Goal: Register for event/course

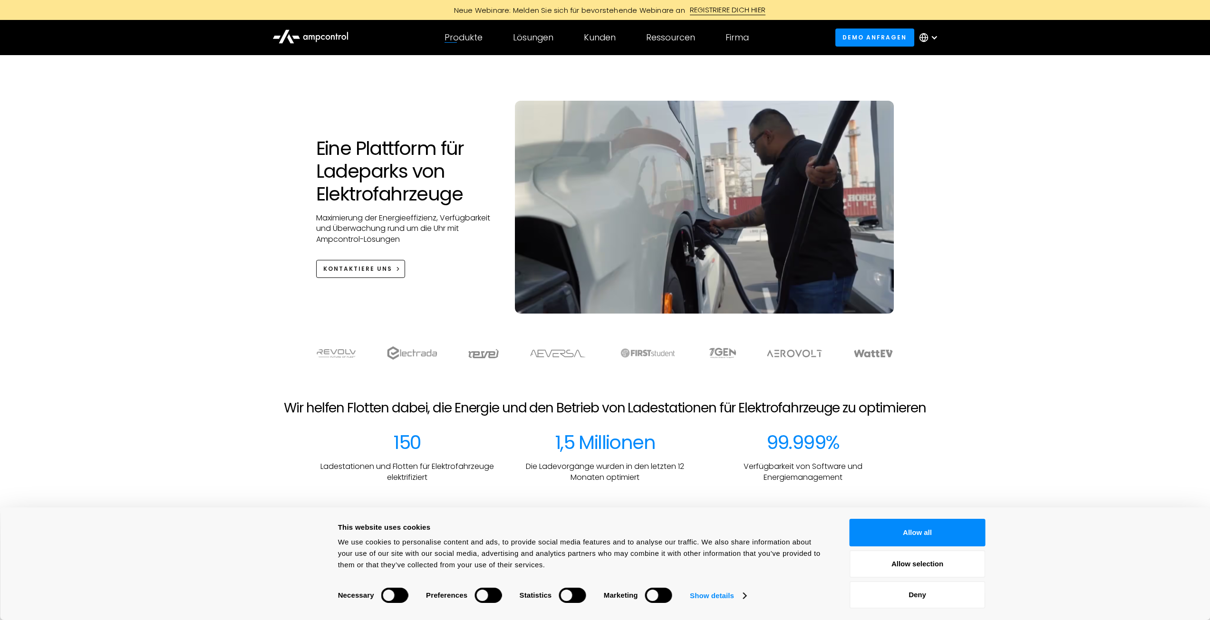
click at [468, 45] on div "Produkte Produkte Energiemanagement Lastmanagement, Kostenoptimierung, Überbuch…" at bounding box center [463, 37] width 68 height 33
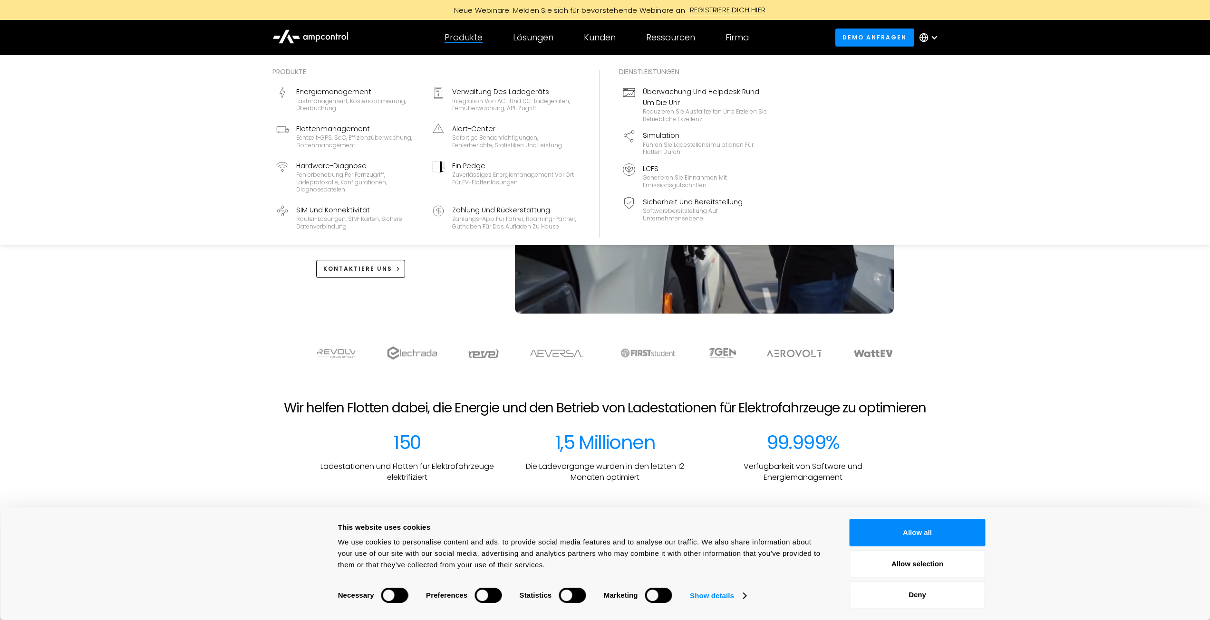
click at [481, 42] on div "Produkte" at bounding box center [463, 37] width 38 height 10
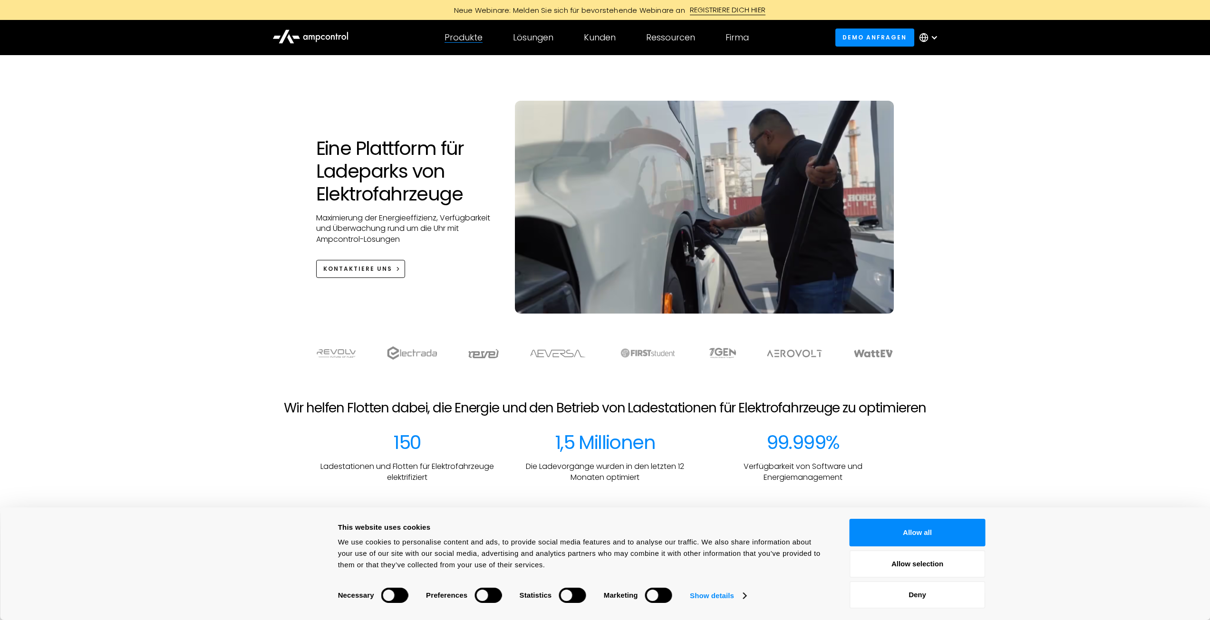
click at [481, 42] on div "Produkte" at bounding box center [463, 37] width 38 height 10
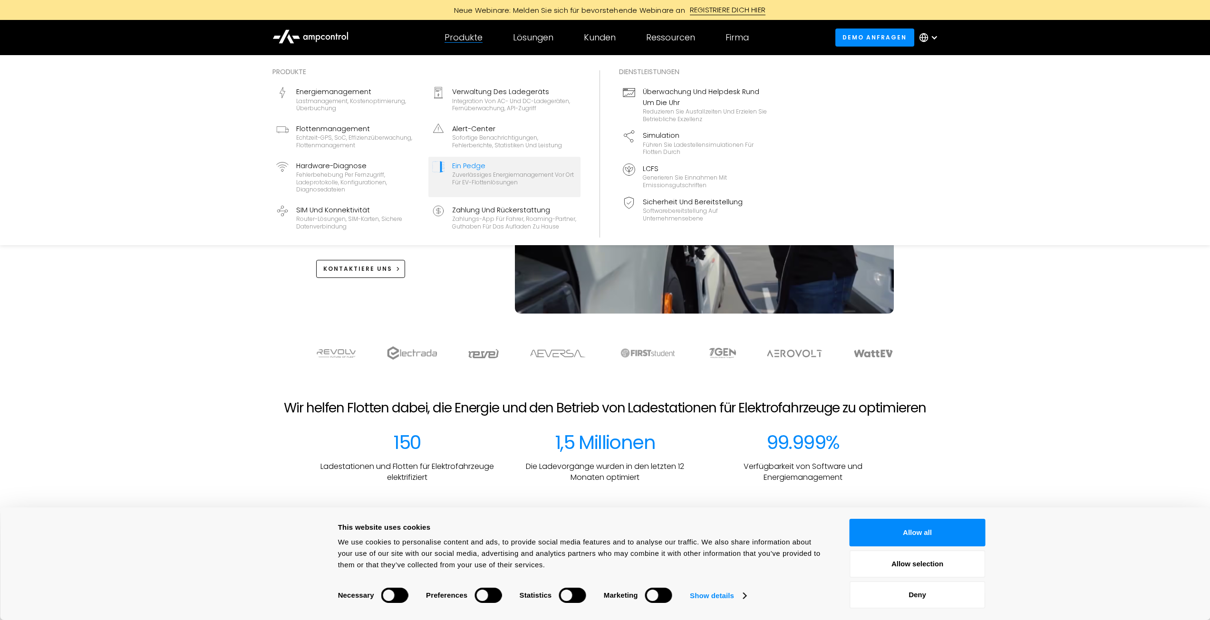
click at [497, 181] on div "Zuverlässiges Energiemanagement vor Ort für EV-Flottenlösungen" at bounding box center [514, 178] width 125 height 15
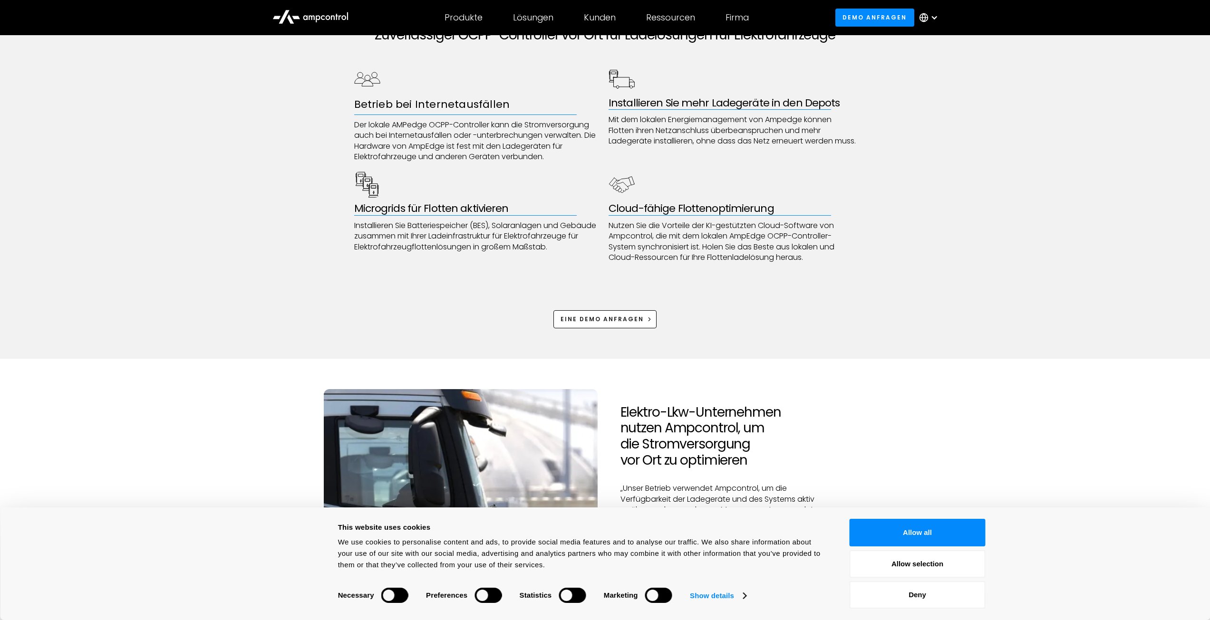
scroll to position [666, 0]
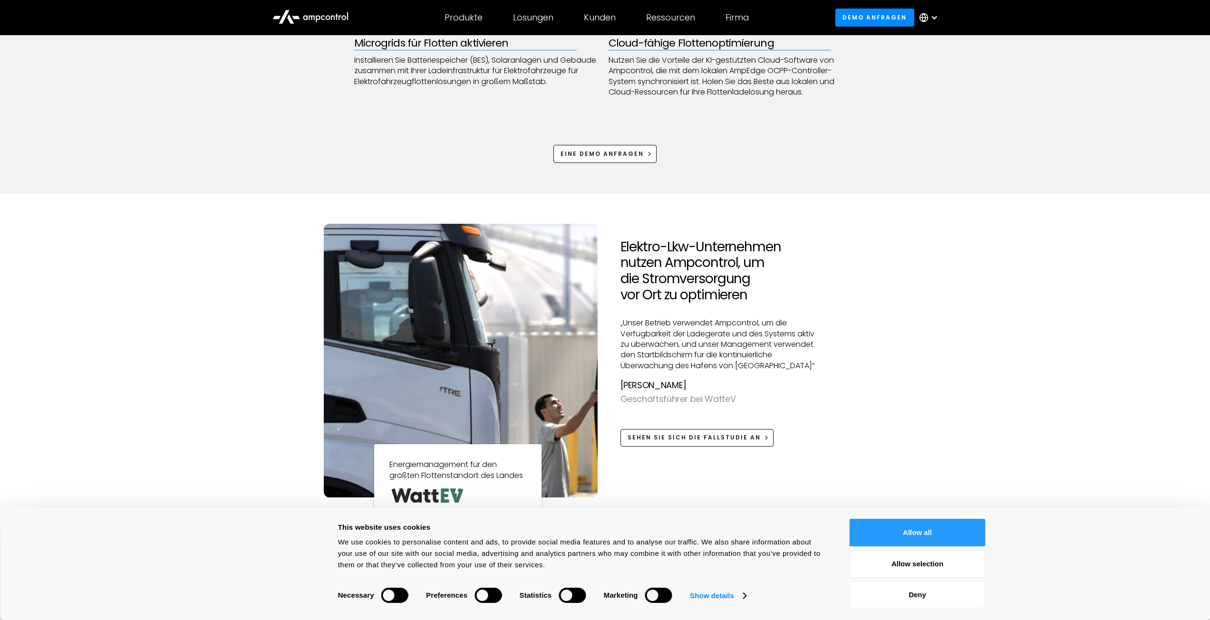
click at [927, 536] on button "Allow all" at bounding box center [917, 533] width 136 height 28
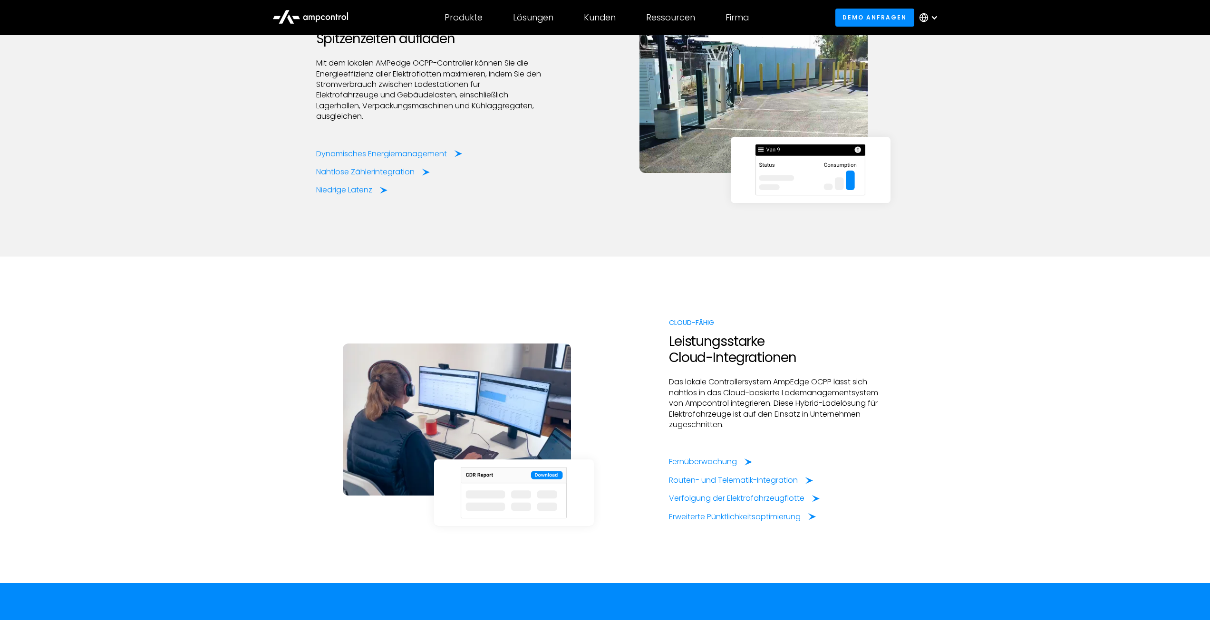
scroll to position [1759, 0]
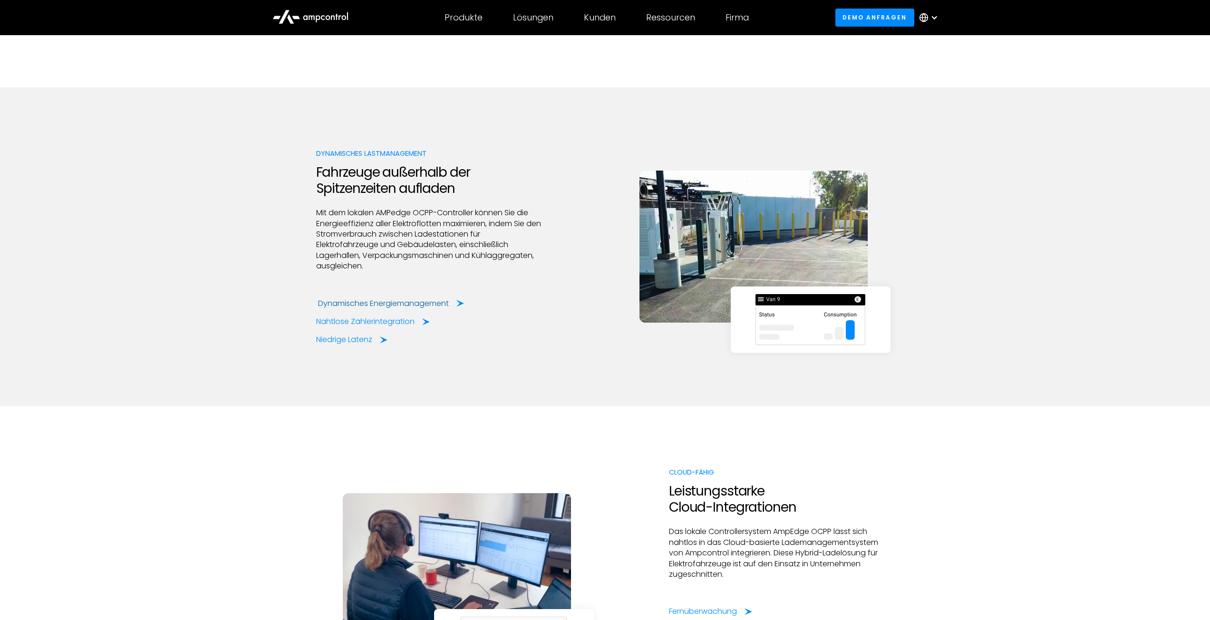
click at [369, 302] on div "Dynamisches Energiemanagement" at bounding box center [383, 304] width 131 height 10
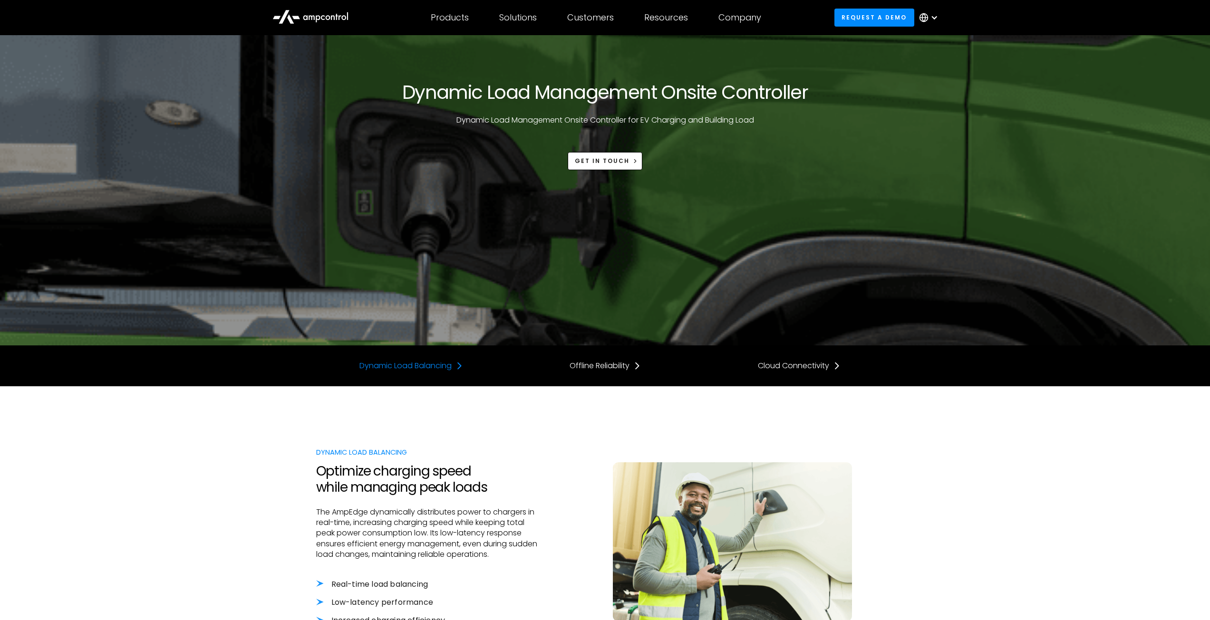
click at [383, 361] on div "Dynamic Load Balancing" at bounding box center [405, 366] width 92 height 10
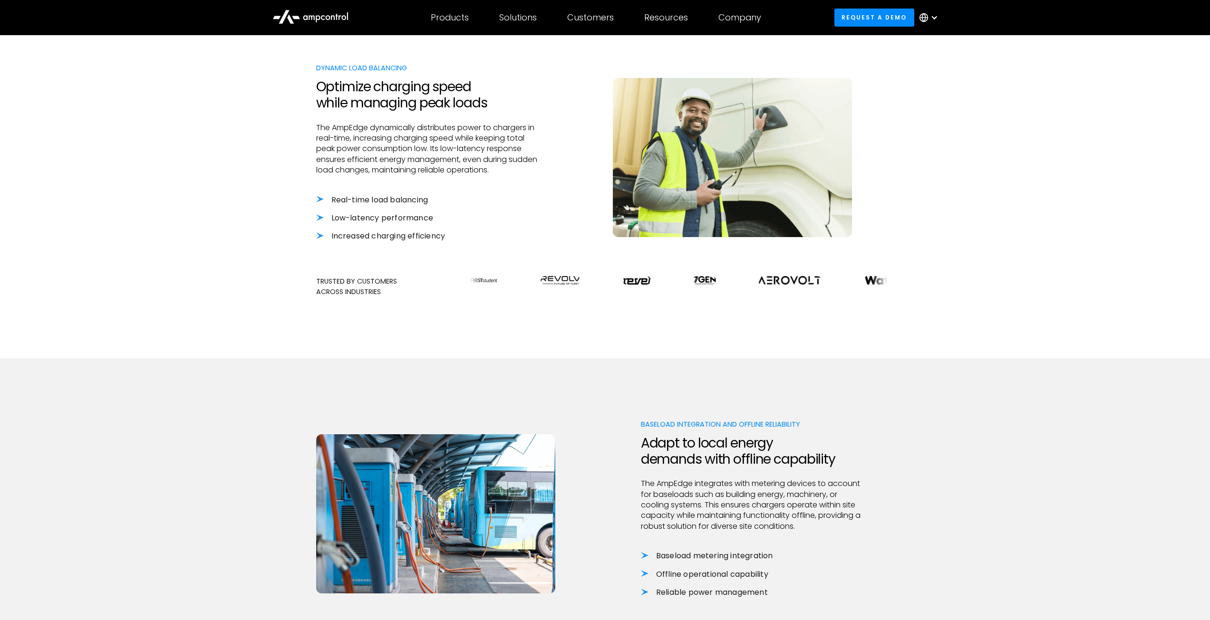
scroll to position [386, 0]
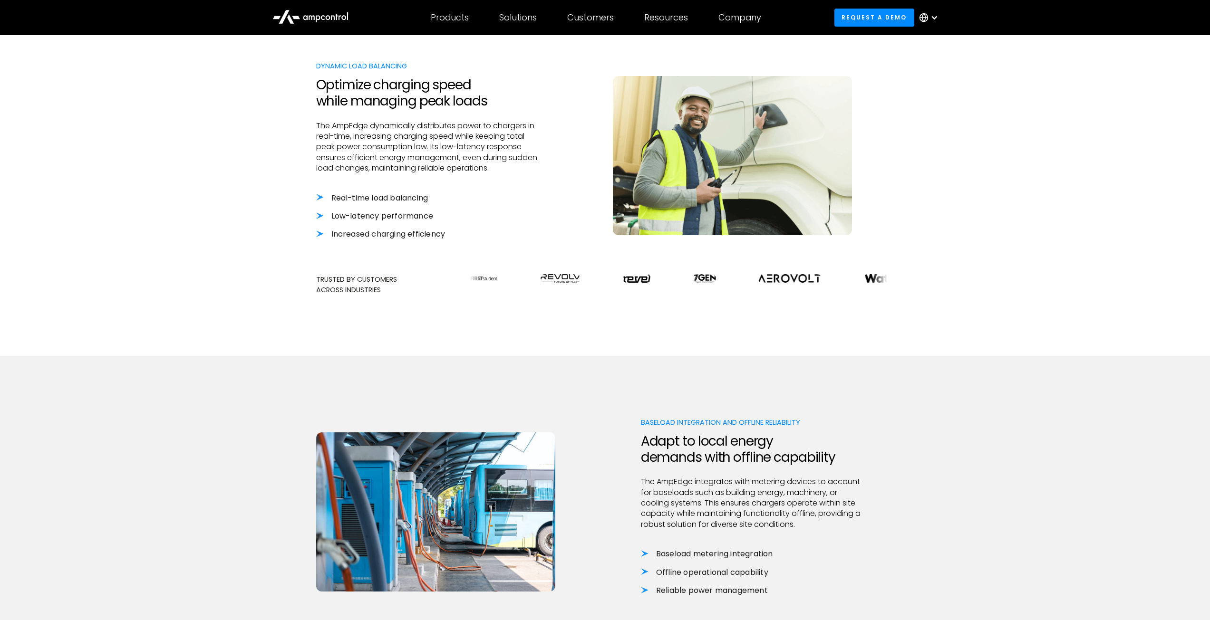
drag, startPoint x: 742, startPoint y: 264, endPoint x: 674, endPoint y: 269, distance: 68.6
click at [676, 269] on div at bounding box center [605, 266] width 578 height 15
drag, startPoint x: 653, startPoint y: 274, endPoint x: 564, endPoint y: 271, distance: 88.9
click at [564, 271] on div "Dynamic Load Balancing Optimize charging speed while managing peak loads The Am…" at bounding box center [605, 178] width 578 height 357
click at [542, 270] on div at bounding box center [605, 266] width 578 height 15
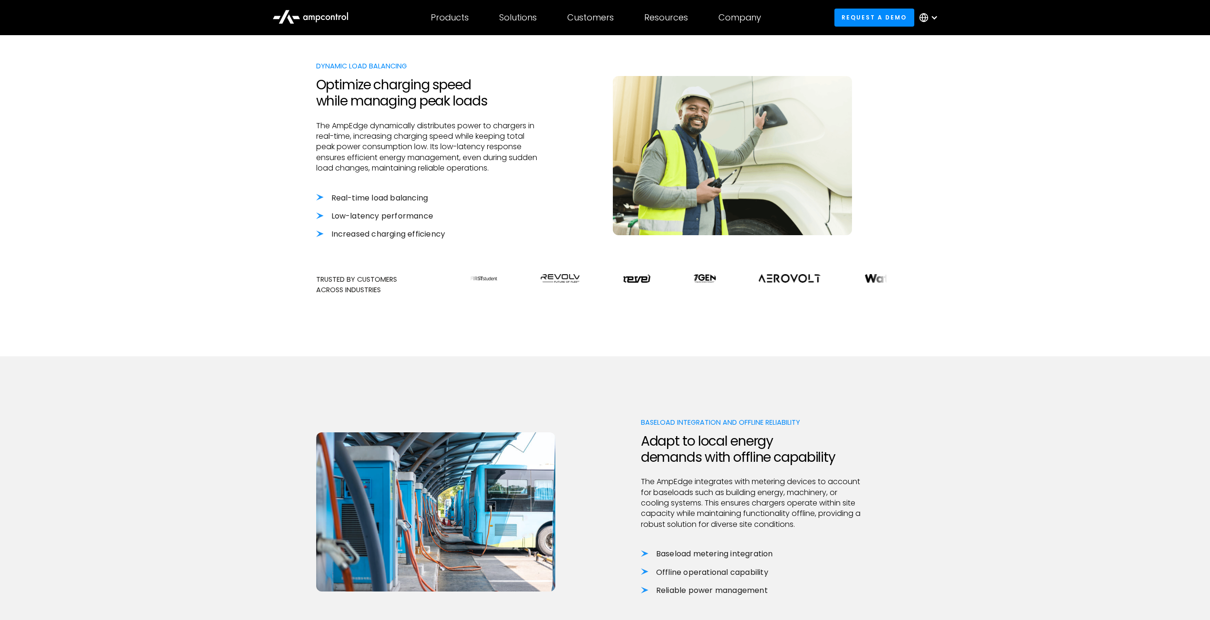
click at [333, 216] on li "Low-latency performance" at bounding box center [428, 216] width 225 height 10
click at [317, 204] on div "Real-time load balancing Low-latency performance Increased charging efficiency" at bounding box center [428, 216] width 225 height 47
click at [317, 193] on li "Real-time load balancing" at bounding box center [428, 198] width 225 height 10
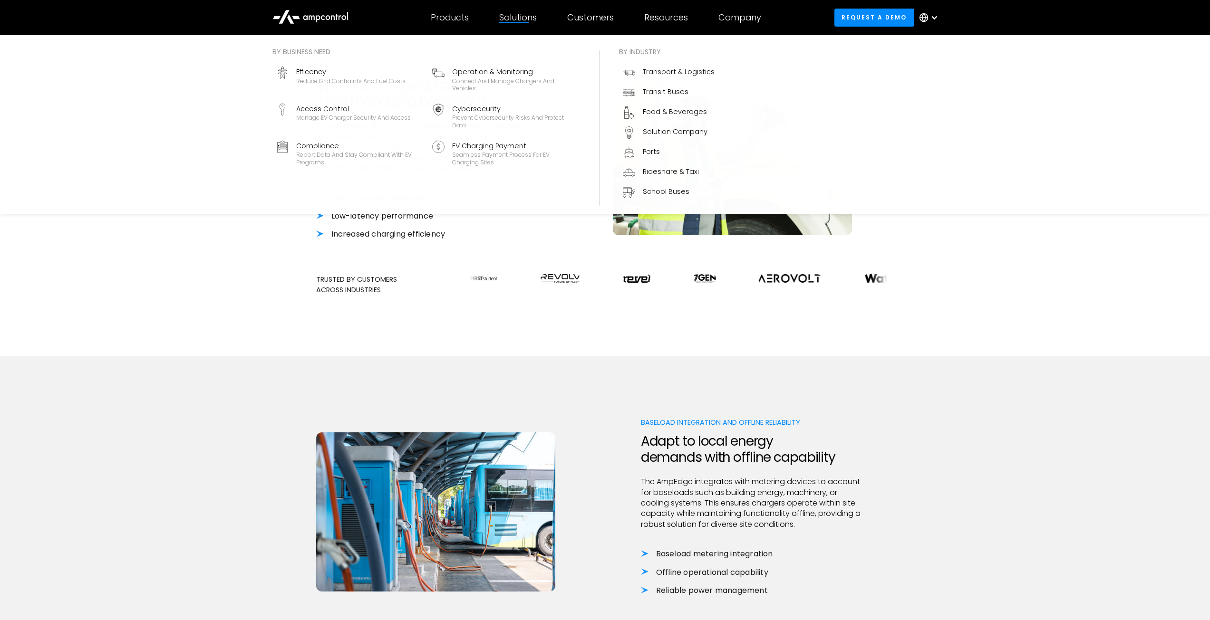
click at [528, 18] on div "Solutions" at bounding box center [518, 17] width 38 height 10
click at [388, 76] on div "Efficency" at bounding box center [350, 72] width 109 height 10
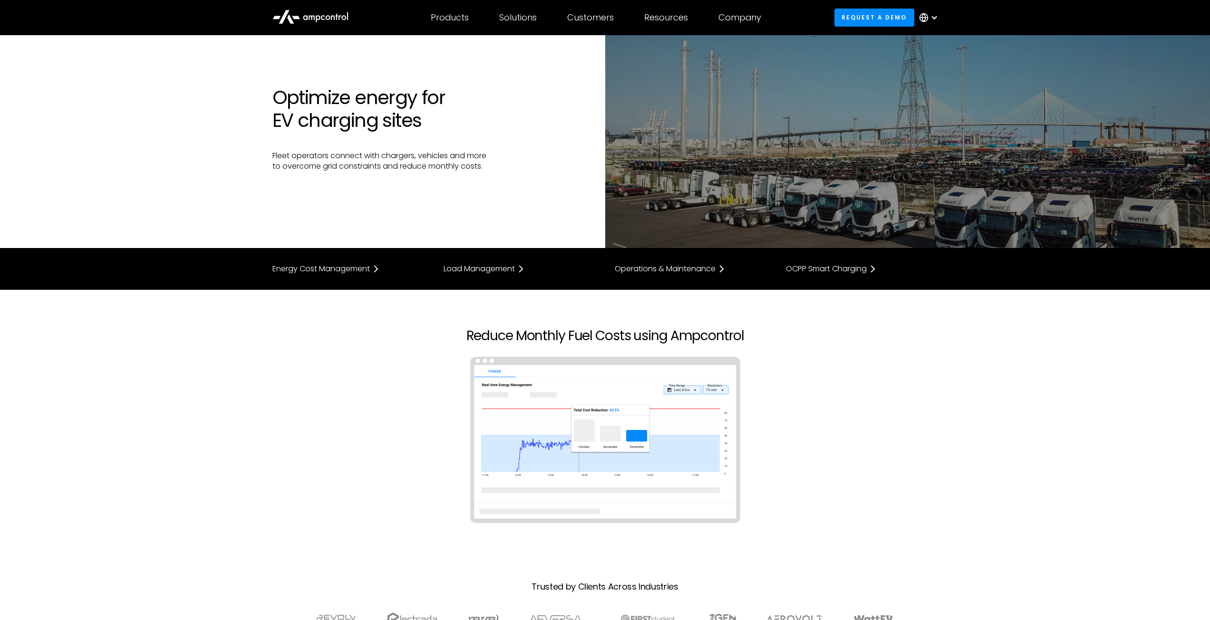
scroll to position [48, 0]
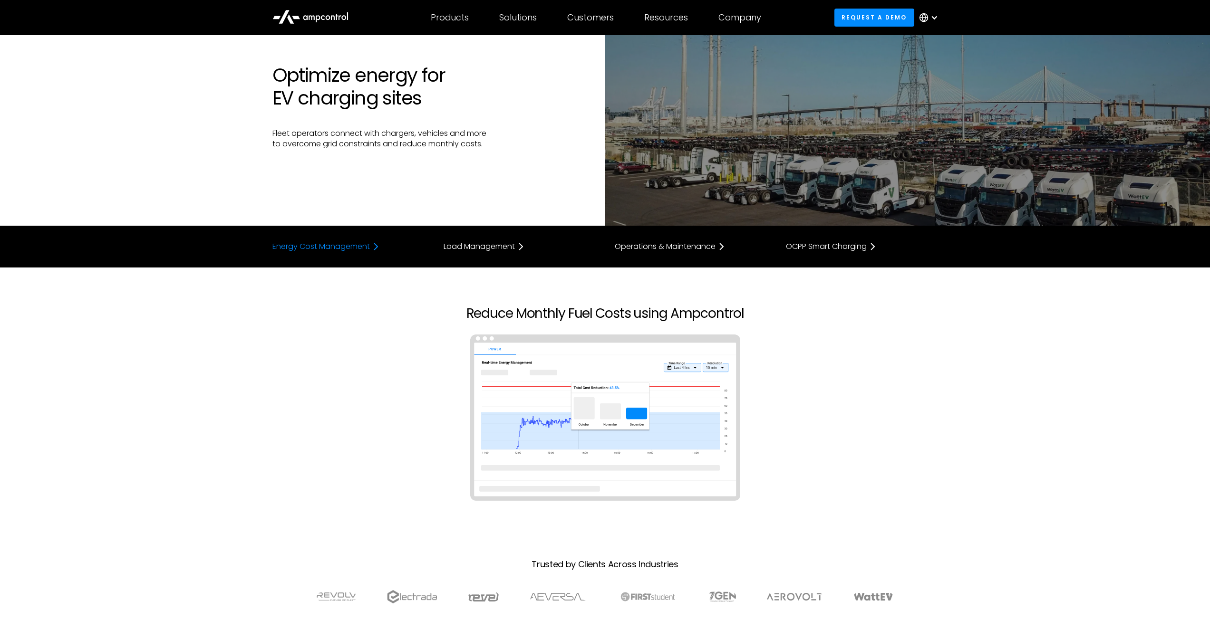
click at [347, 244] on div "Energy Cost Management" at bounding box center [320, 247] width 97 height 8
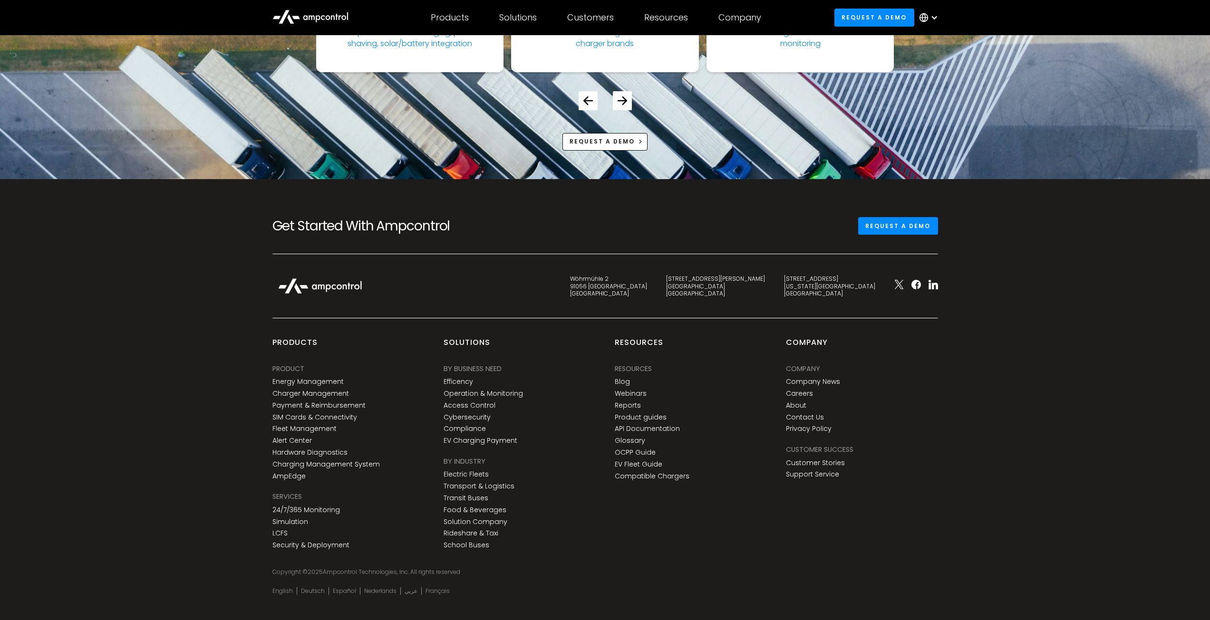
scroll to position [3742, 0]
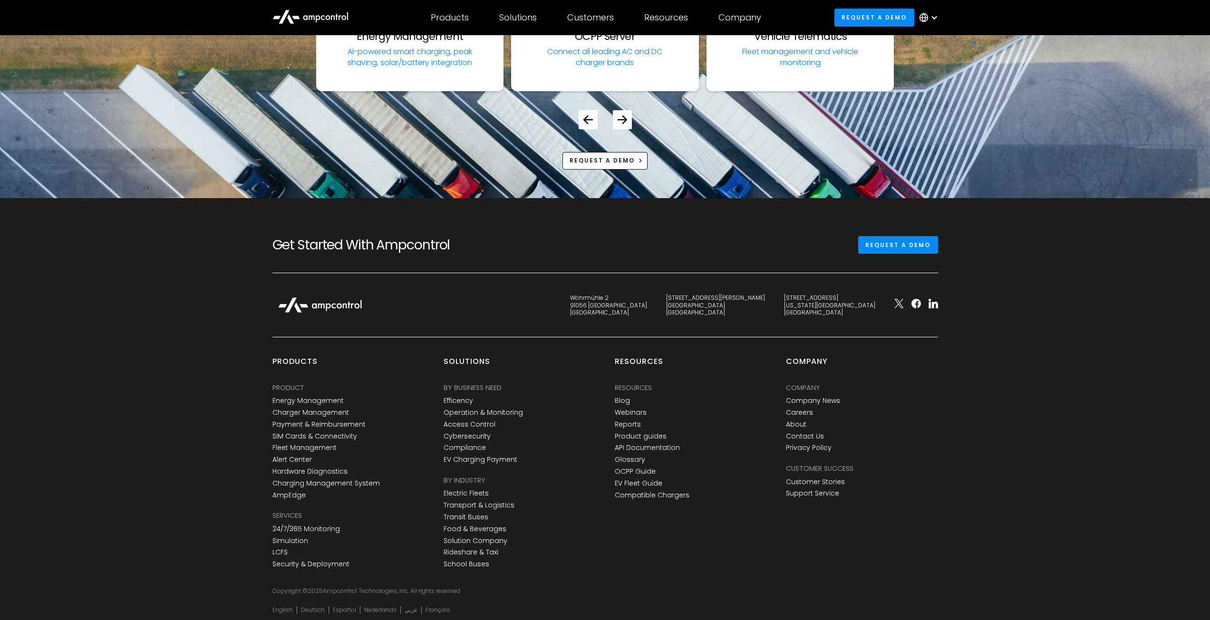
click at [860, 468] on div "Customer success Customer Stories Support Service" at bounding box center [862, 482] width 152 height 38
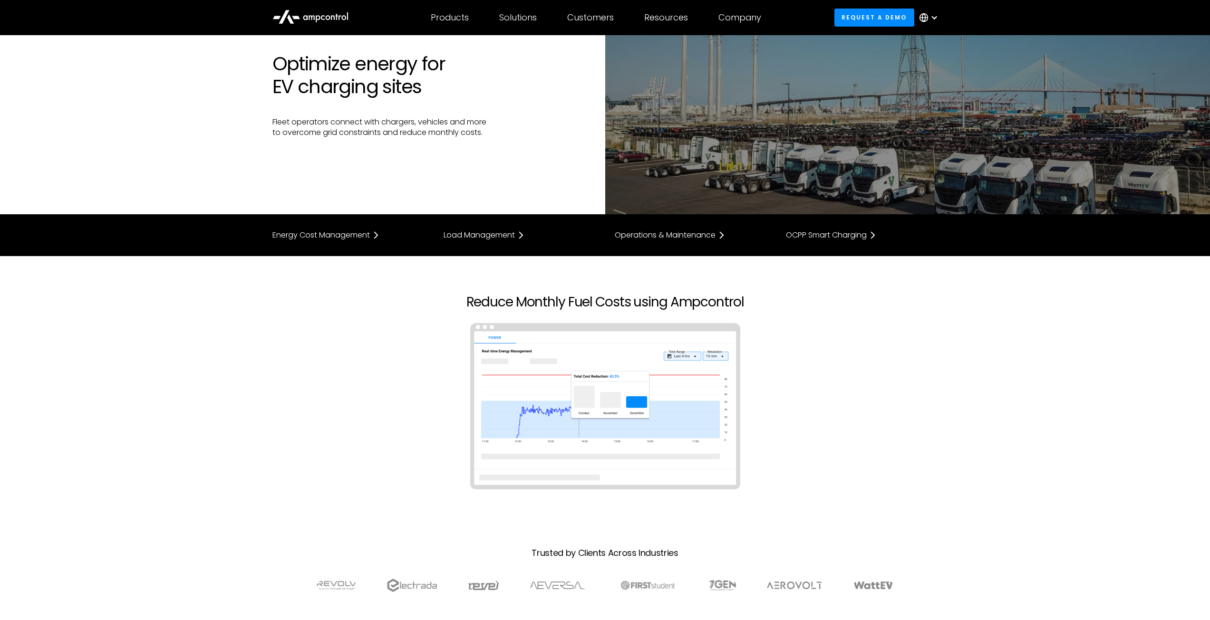
scroll to position [0, 0]
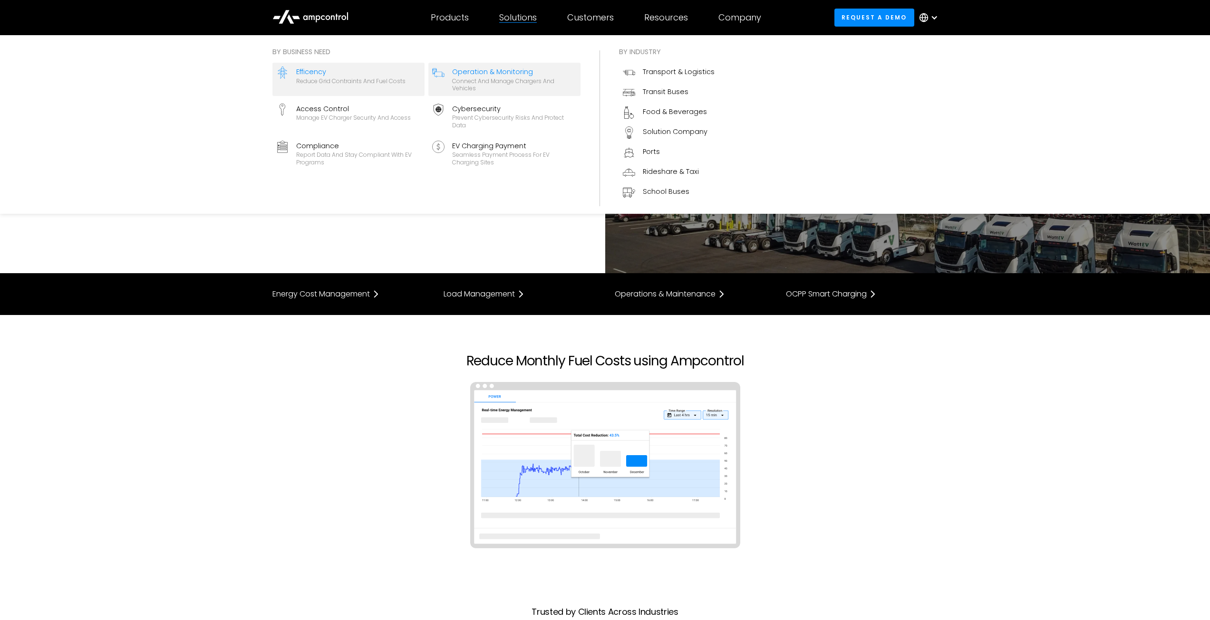
click at [463, 84] on div "Connect and manage chargers and vehicles" at bounding box center [514, 84] width 125 height 15
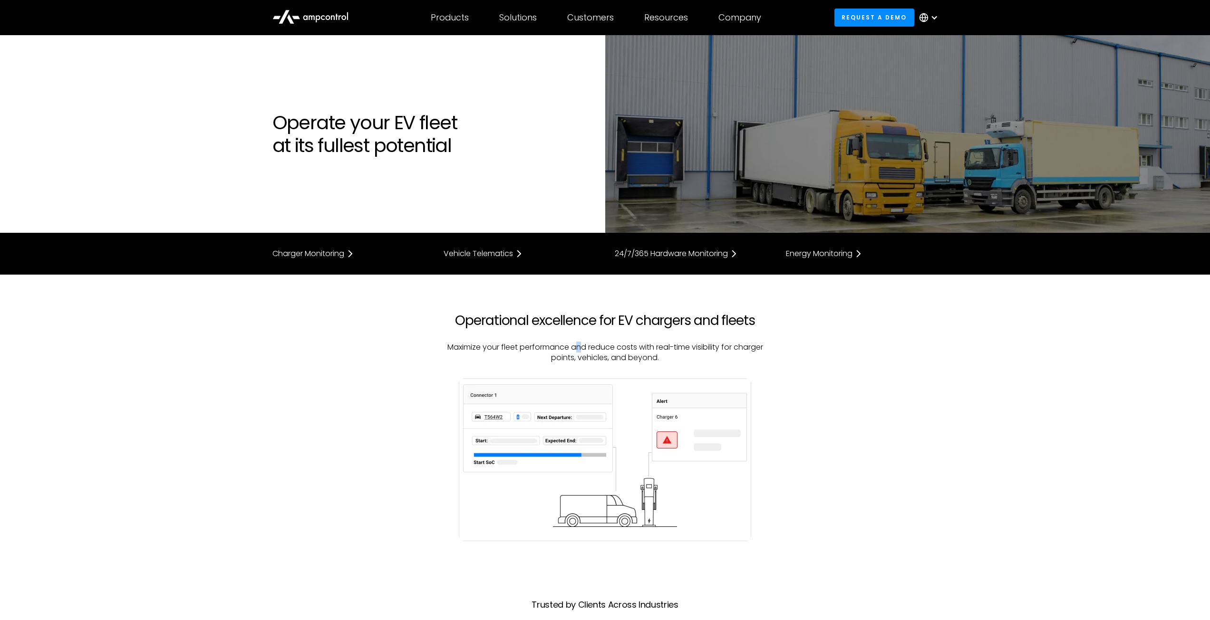
click at [580, 339] on div "Operational excellence for EV chargers and fleets Maximize your fleet performan…" at bounding box center [605, 346] width 342 height 66
click at [498, 246] on section "Charger Monitoring Vehicle Telematics 24/7/365 Hardware Monitoring Energy Monit…" at bounding box center [605, 254] width 1210 height 42
click at [815, 255] on div "Energy Monitoring" at bounding box center [819, 254] width 67 height 8
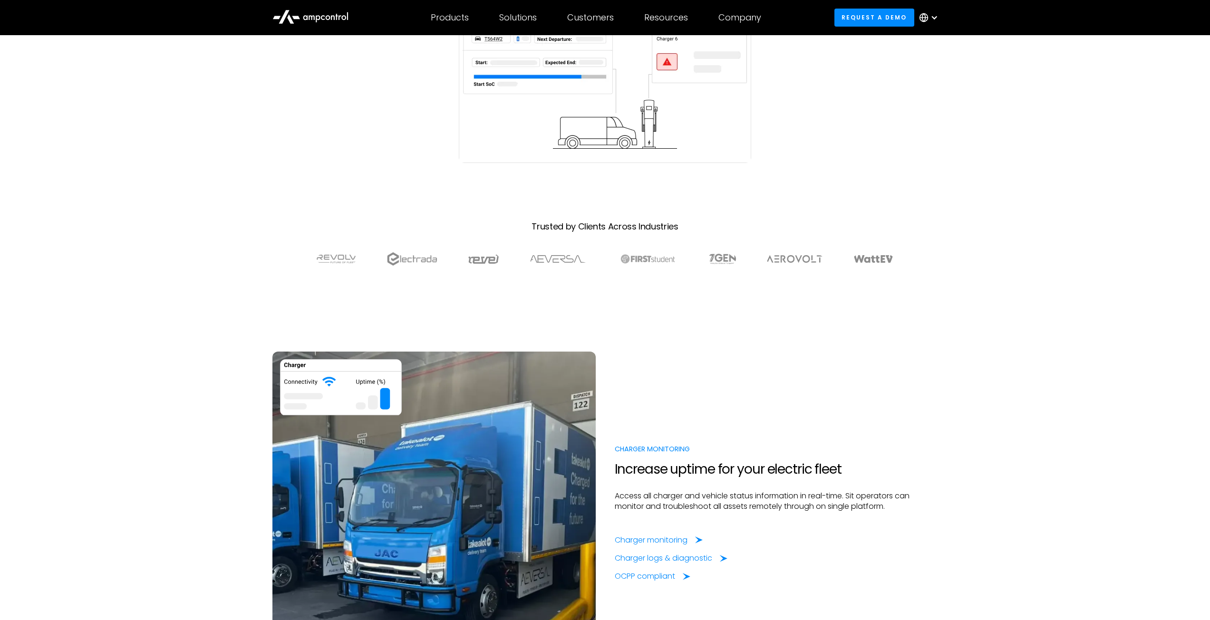
scroll to position [363, 0]
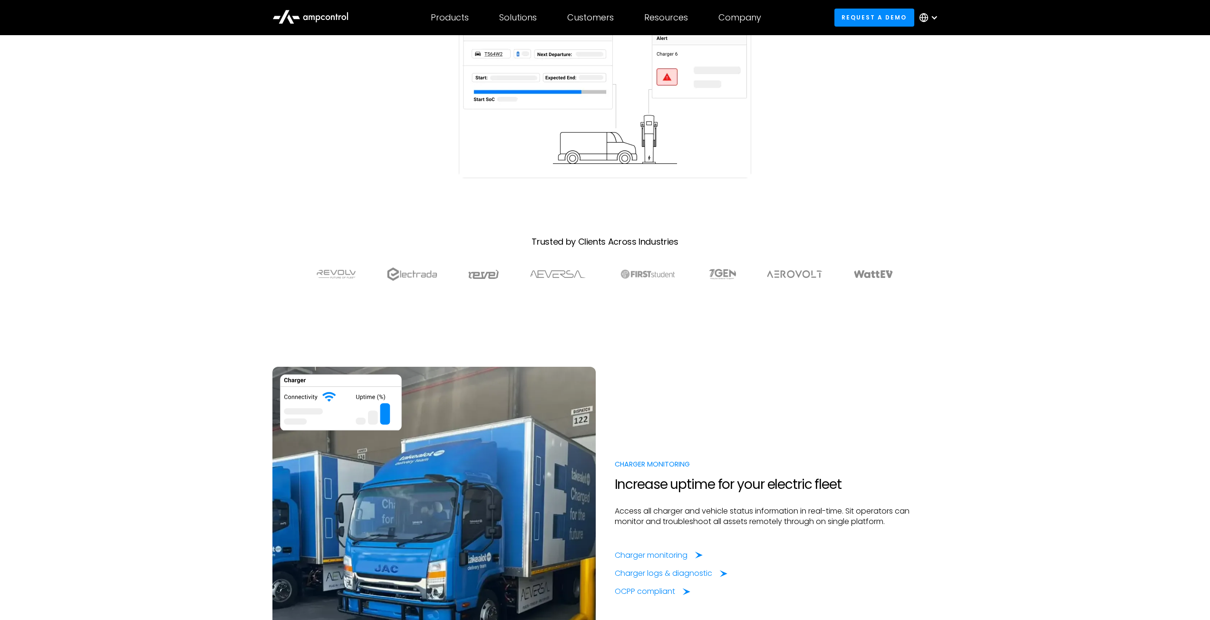
drag, startPoint x: 686, startPoint y: 270, endPoint x: 757, endPoint y: 259, distance: 71.2
click at [757, 259] on section at bounding box center [605, 274] width 666 height 33
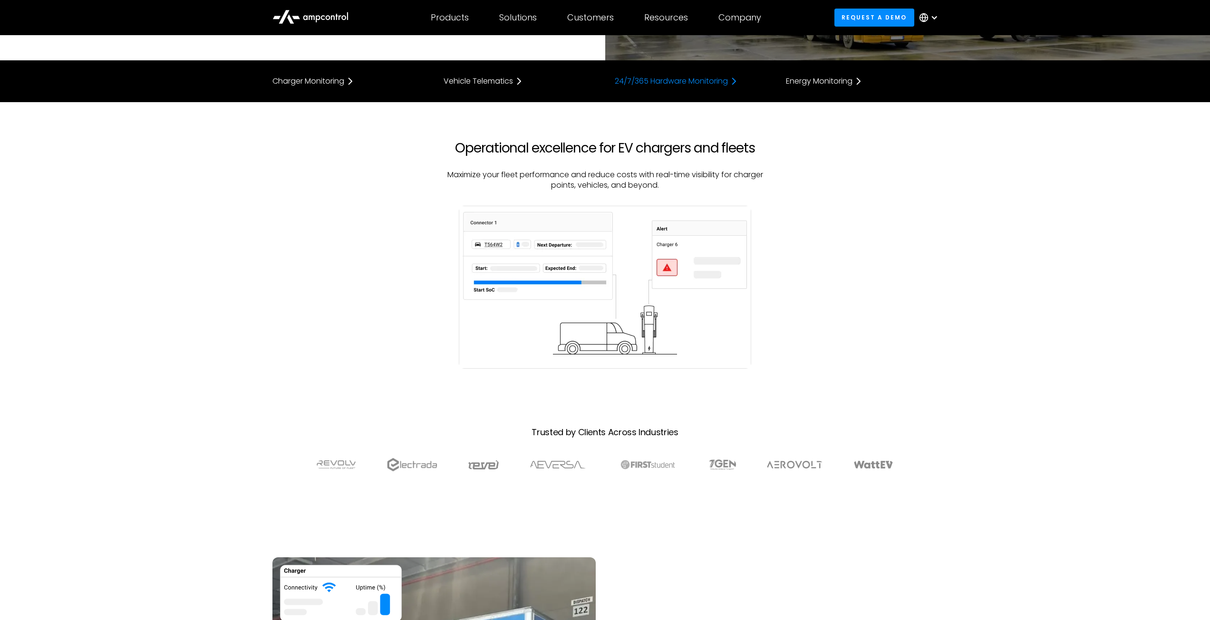
scroll to position [0, 0]
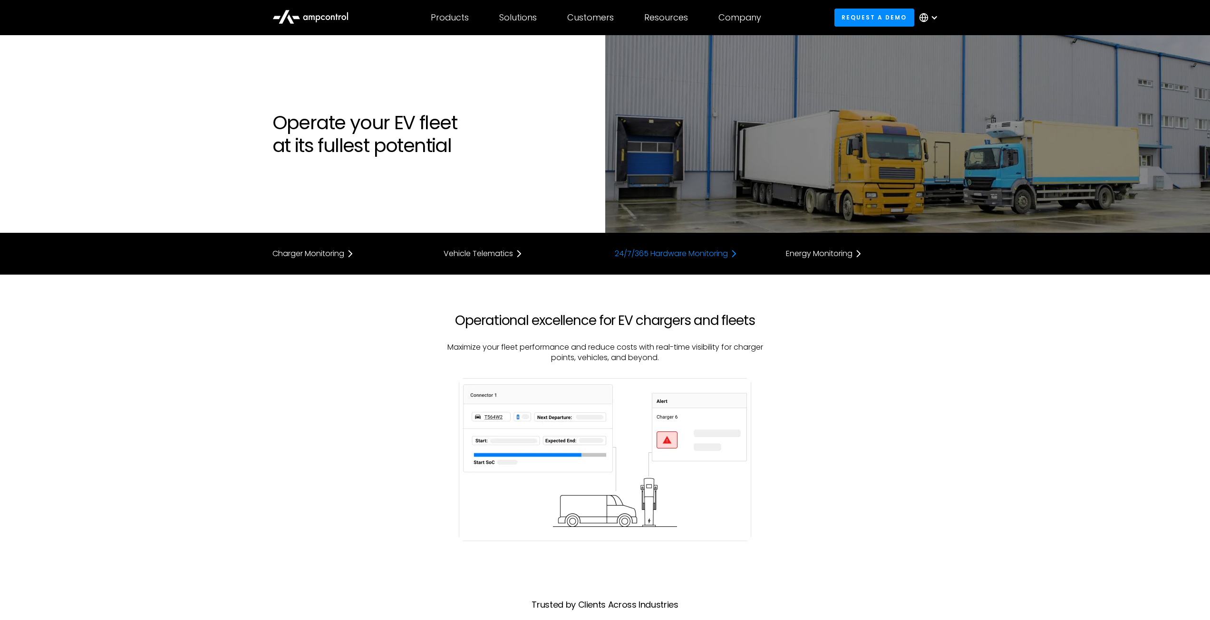
click at [655, 250] on div "24/7/365 Hardware Monitoring" at bounding box center [671, 254] width 113 height 8
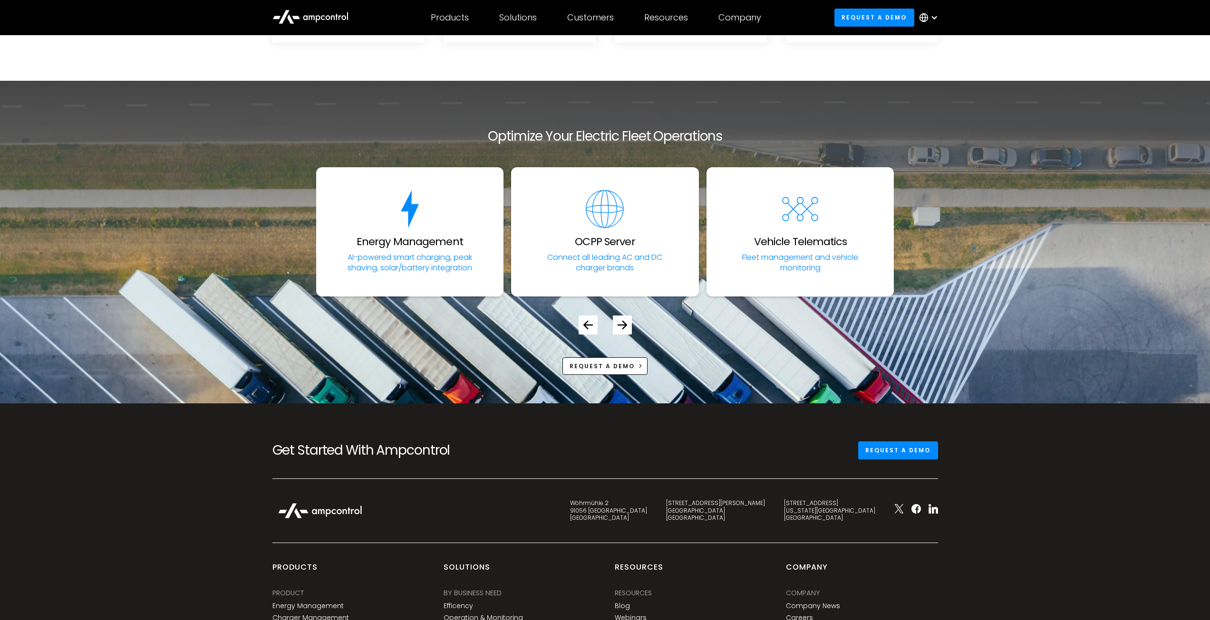
scroll to position [3725, 0]
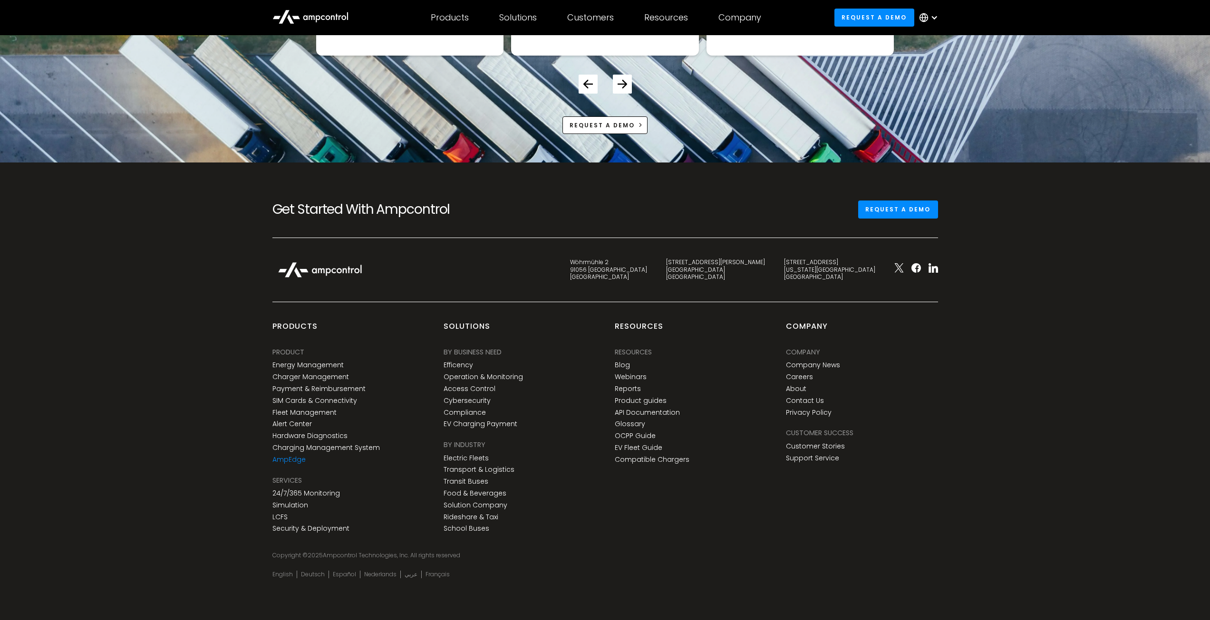
click at [296, 457] on link "AmpEdge" at bounding box center [288, 460] width 33 height 8
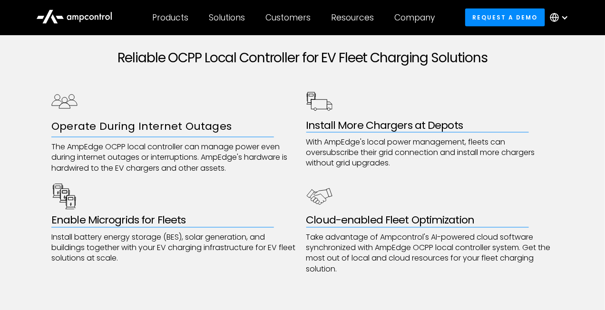
scroll to position [523, 0]
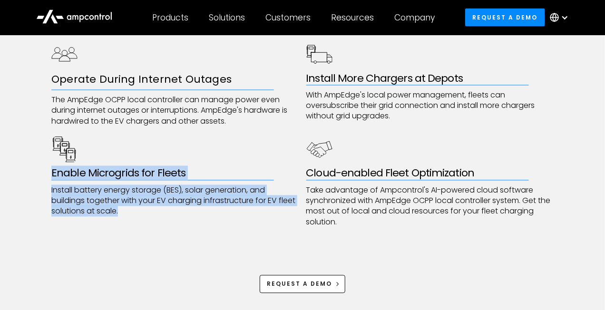
drag, startPoint x: 40, startPoint y: 169, endPoint x: 156, endPoint y: 209, distance: 123.0
click at [156, 209] on div "Reliable OCPP Local Controller for EV Fleet Charging Solutions Operate During I…" at bounding box center [302, 147] width 605 height 351
click at [156, 209] on p "Install battery energy storage (BES), solar generation, and buildings together …" at bounding box center [175, 201] width 248 height 32
drag, startPoint x: 156, startPoint y: 209, endPoint x: 48, endPoint y: 143, distance: 127.1
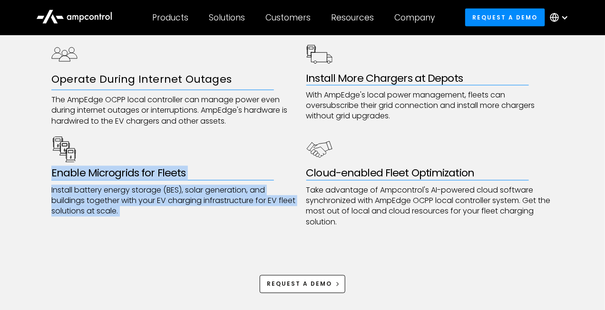
click at [48, 143] on div "Reliable OCPP Local Controller for EV Fleet Charging Solutions Operate During I…" at bounding box center [302, 147] width 605 height 351
drag, startPoint x: 43, startPoint y: 143, endPoint x: 149, endPoint y: 220, distance: 130.7
click at [149, 220] on div "Reliable OCPP Local Controller for EV Fleet Charging Solutions Operate During I…" at bounding box center [302, 147] width 605 height 351
click at [149, 220] on div "Enable Microgrids for Fleets Install battery energy storage (BES), solar genera…" at bounding box center [175, 181] width 248 height 91
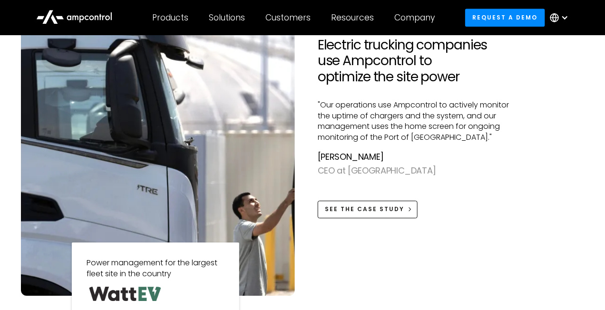
scroll to position [856, 0]
click at [347, 197] on div at bounding box center [420, 188] width 204 height 23
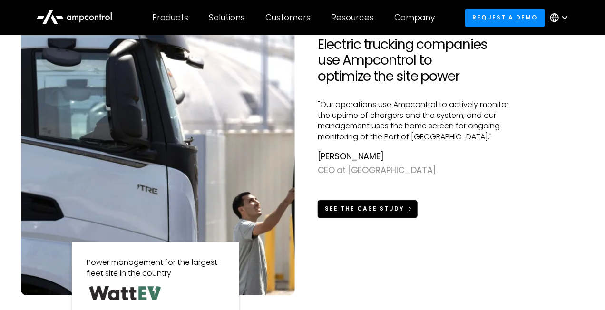
click at [344, 203] on link "See the Case Study" at bounding box center [368, 209] width 100 height 18
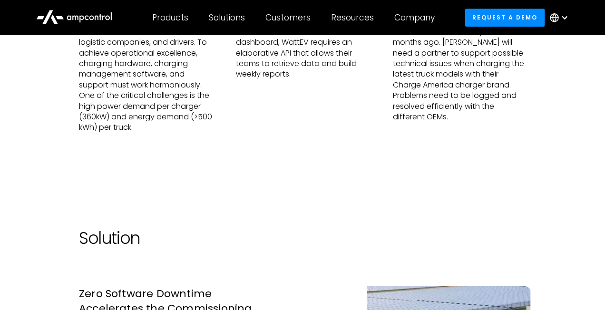
scroll to position [1117, 0]
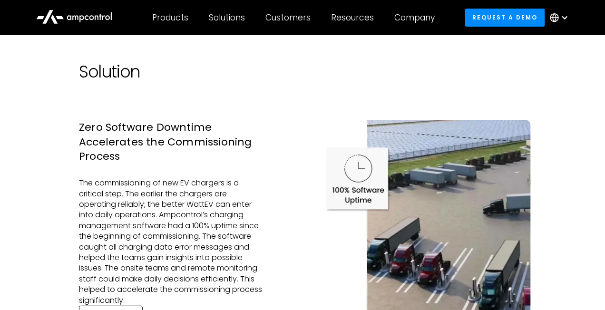
click at [266, 245] on div "Zero Software Downtime Accelerates the Commissioning Process The commissioning …" at bounding box center [188, 222] width 228 height 204
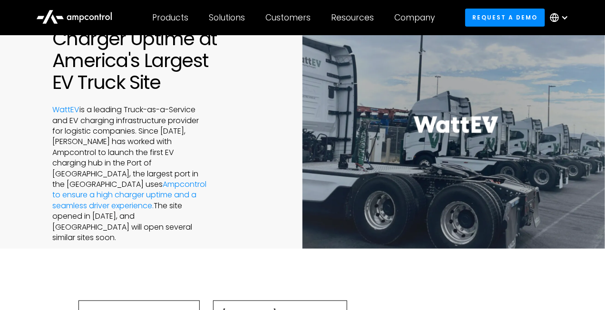
scroll to position [0, 0]
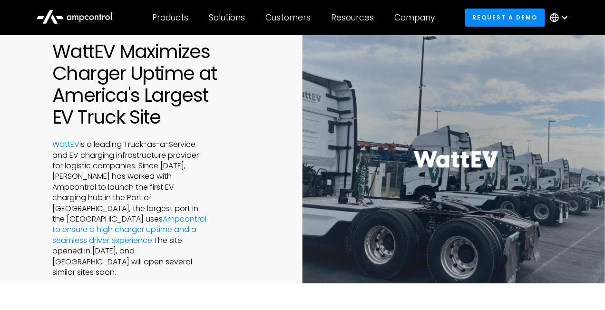
click at [272, 243] on div "WattEV Maximizes Charger Uptime at America's Largest EV Truck Site WattEV is a …" at bounding box center [151, 158] width 302 height 237
click at [223, 245] on div "WattEV is a leading Truck-as-a-Service and EV charging infrastructure provider …" at bounding box center [153, 208] width 203 height 138
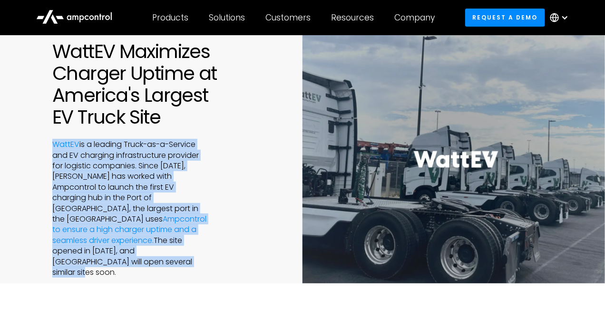
drag, startPoint x: 163, startPoint y: 266, endPoint x: 51, endPoint y: 143, distance: 166.6
click at [51, 143] on div "WattEV Maximizes Charger Uptime at America's Largest EV Truck Site WattEV is a …" at bounding box center [151, 158] width 302 height 237
click at [51, 142] on div "WattEV Maximizes Charger Uptime at America's Largest EV Truck Site WattEV is a …" at bounding box center [151, 158] width 302 height 237
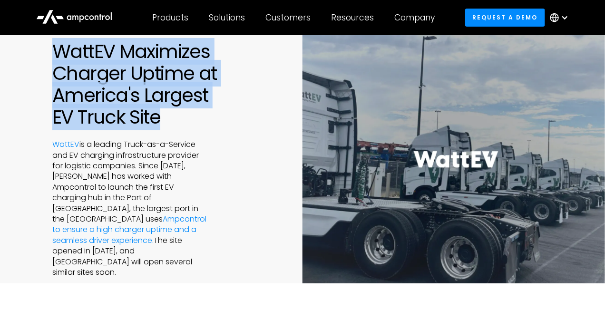
drag, startPoint x: 56, startPoint y: 50, endPoint x: 183, endPoint y: 130, distance: 150.6
click at [183, 130] on div "WattEV Maximizes Charger Uptime at America's Largest EV Truck Site WattEV is a …" at bounding box center [302, 159] width 605 height 248
click at [184, 128] on h1 "WattEV Maximizes Charger Uptime at America's Largest EV Truck Site" at bounding box center [153, 83] width 203 height 87
drag, startPoint x: 184, startPoint y: 129, endPoint x: 59, endPoint y: 57, distance: 144.6
click at [59, 57] on h1 "WattEV Maximizes Charger Uptime at America's Largest EV Truck Site" at bounding box center [153, 83] width 203 height 87
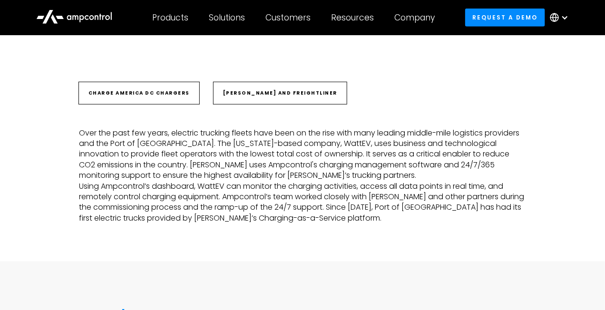
scroll to position [190, 0]
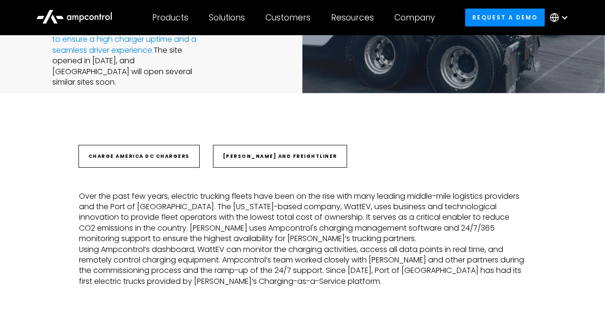
click at [255, 158] on div "[PERSON_NAME] and Freightliner" at bounding box center [280, 157] width 114 height 8
click at [260, 176] on div "Charge America DC Chargers [PERSON_NAME] and Freightliner" at bounding box center [302, 156] width 447 height 50
click at [174, 158] on div "Charge America DC Chargers" at bounding box center [138, 157] width 101 height 8
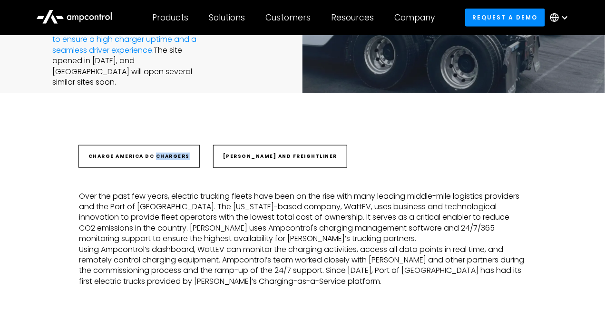
click at [174, 158] on div "Charge America DC Chargers" at bounding box center [138, 157] width 101 height 8
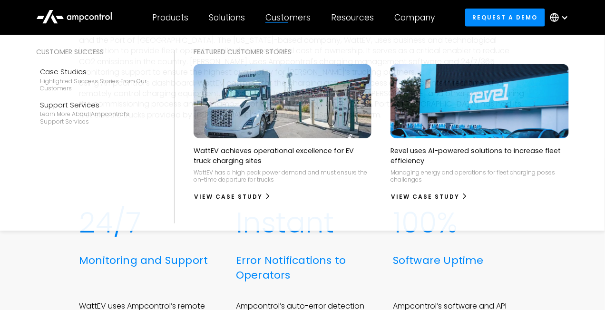
click at [304, 16] on div "Customers" at bounding box center [287, 17] width 45 height 10
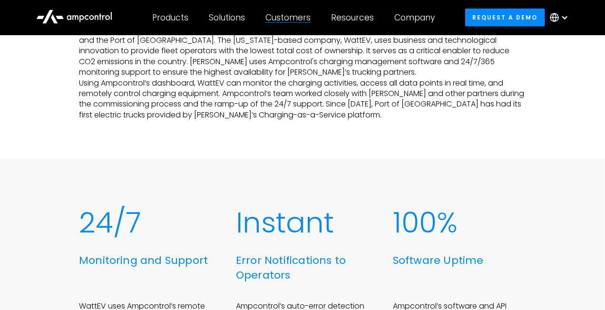
click at [303, 25] on div "Customers Customer success Case Studies Highlighted success stories From Our Cu…" at bounding box center [288, 17] width 66 height 33
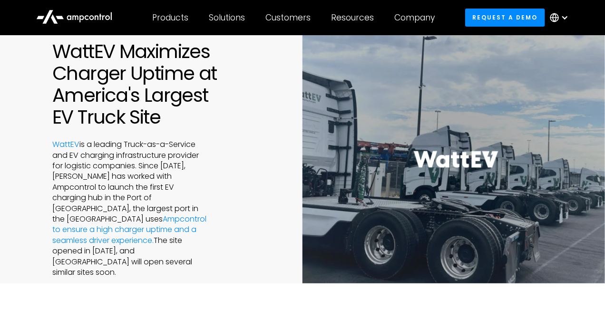
scroll to position [0, 0]
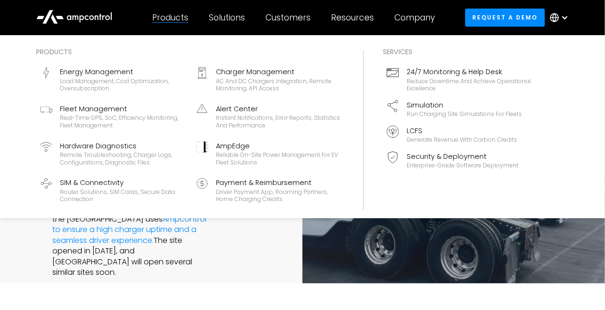
click at [177, 15] on div "Products" at bounding box center [170, 17] width 36 height 10
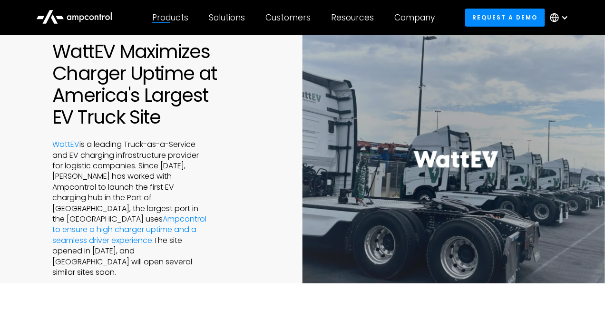
click at [93, 18] on icon at bounding box center [74, 16] width 76 height 23
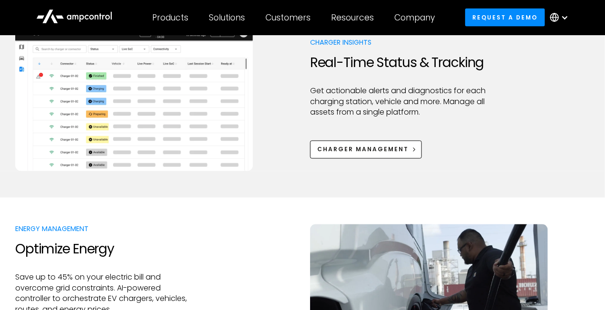
scroll to position [547, 0]
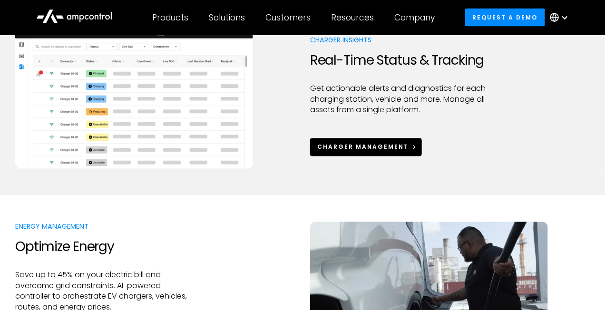
click at [353, 140] on link "Charger Management" at bounding box center [366, 147] width 112 height 18
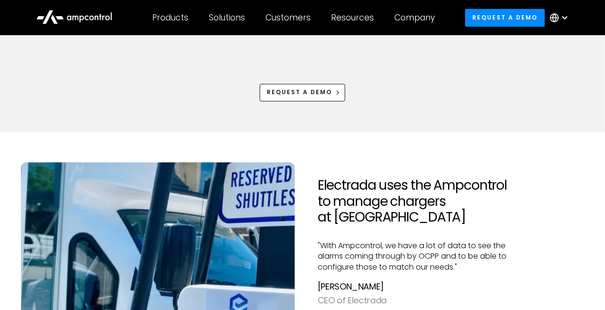
drag, startPoint x: 349, startPoint y: 167, endPoint x: 315, endPoint y: 167, distance: 34.2
click at [315, 167] on div "Electrada uses the Ampcontrol to manage chargers at Vanderbilt University "With…" at bounding box center [419, 299] width 219 height 274
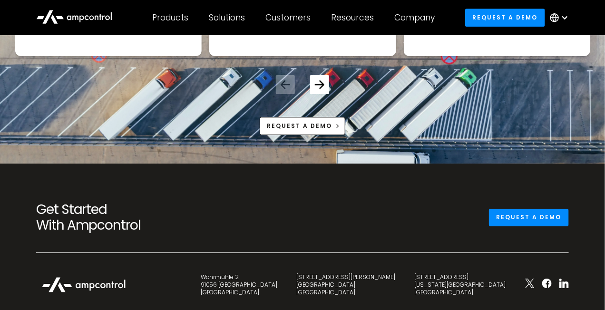
scroll to position [3589, 0]
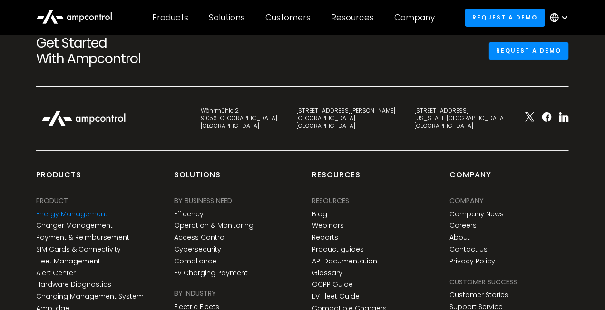
click at [83, 218] on link "Energy Management" at bounding box center [71, 214] width 71 height 8
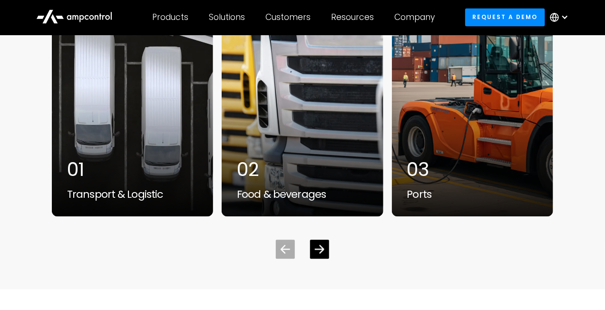
scroll to position [3019, 0]
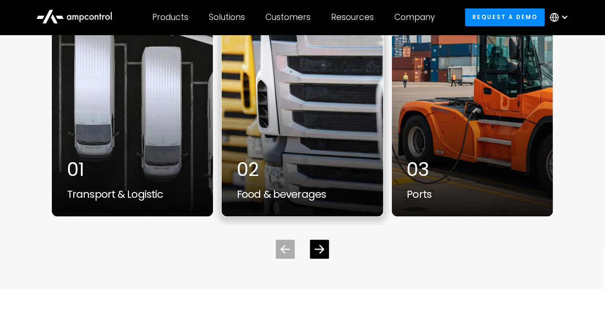
click at [285, 185] on div "02 Food & beverages" at bounding box center [302, 179] width 131 height 43
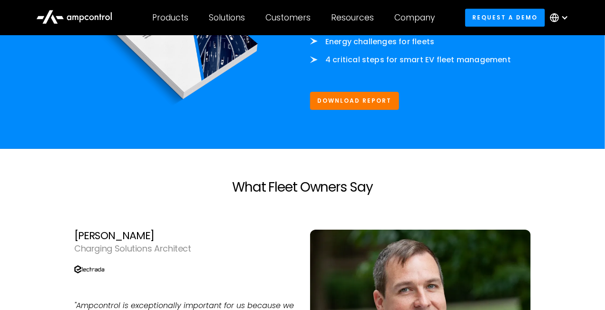
scroll to position [2377, 0]
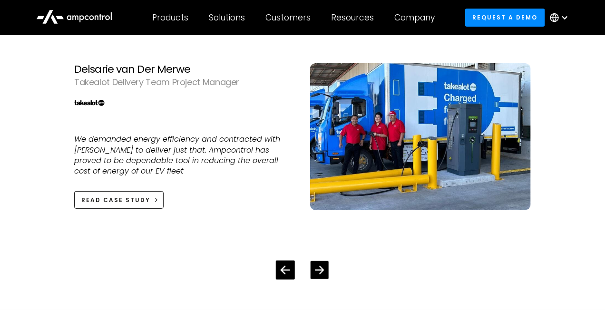
click at [315, 261] on div "Next slide" at bounding box center [319, 270] width 18 height 18
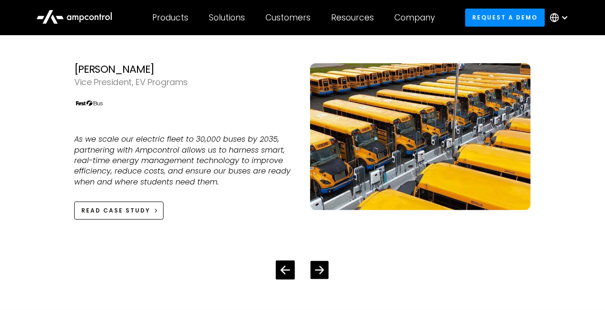
click at [315, 261] on div "Next slide" at bounding box center [319, 270] width 18 height 18
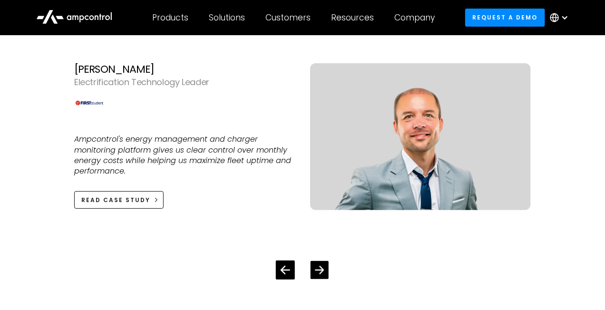
click at [315, 261] on div "Next slide" at bounding box center [319, 270] width 18 height 18
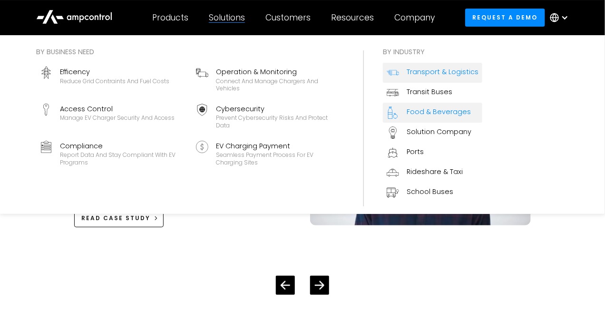
scroll to position [2353, 0]
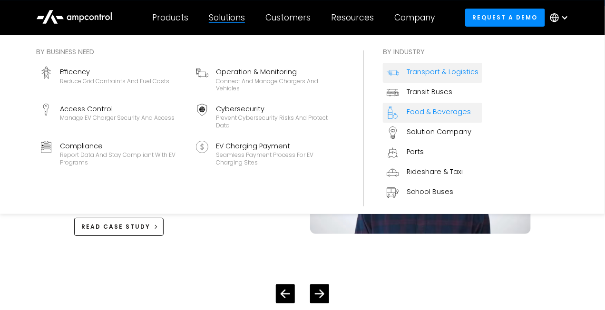
click at [415, 74] on div "Transport & Logistics" at bounding box center [442, 72] width 72 height 10
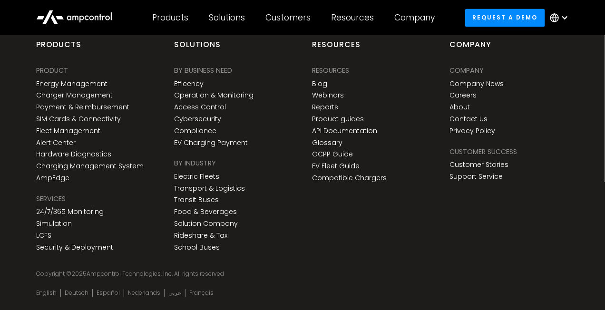
scroll to position [3106, 0]
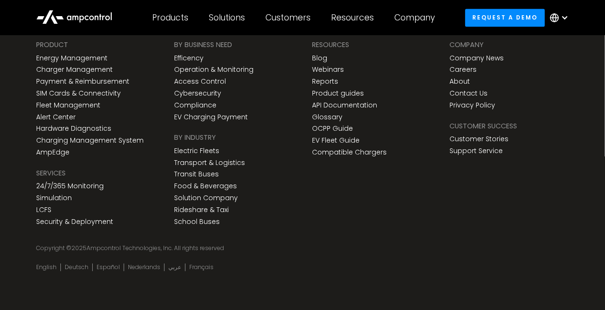
click at [224, 18] on div "Solutions" at bounding box center [227, 17] width 36 height 10
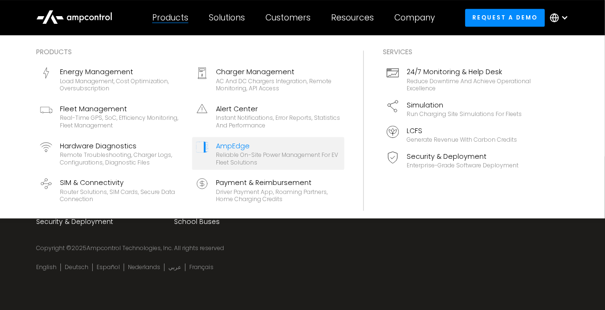
click at [234, 155] on div "Reliable On-site Power Management for EV Fleet Solutions" at bounding box center [278, 158] width 125 height 15
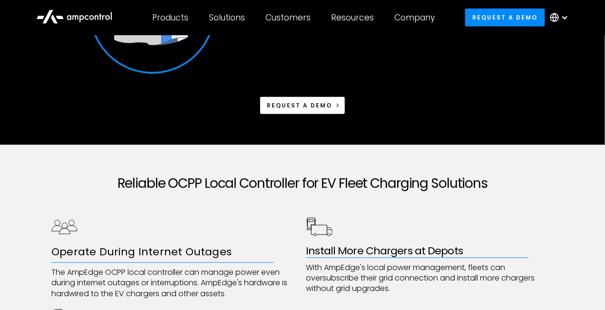
scroll to position [428, 0]
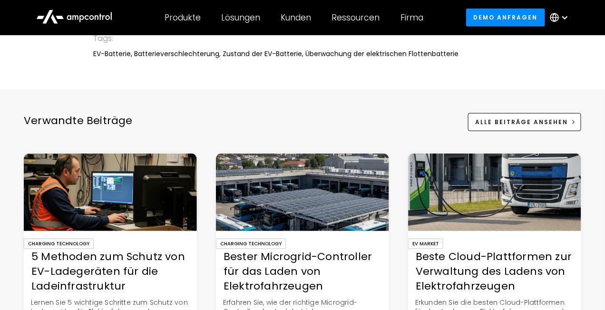
scroll to position [2781, 0]
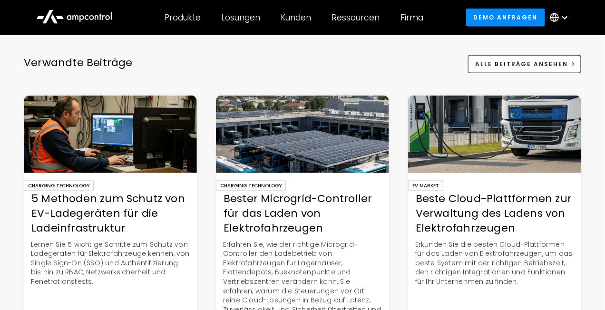
click at [269, 199] on div "Bester Microgrid-Controller für das Laden von Elektrofahrzeugen" at bounding box center [302, 214] width 173 height 44
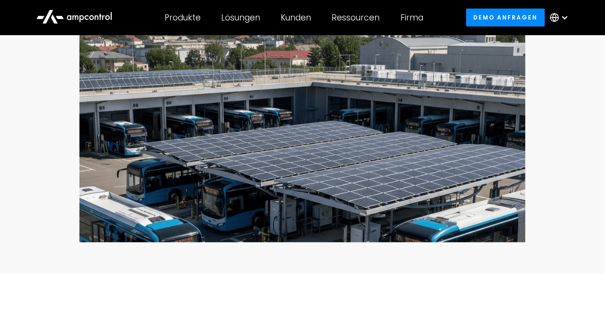
scroll to position [357, 0]
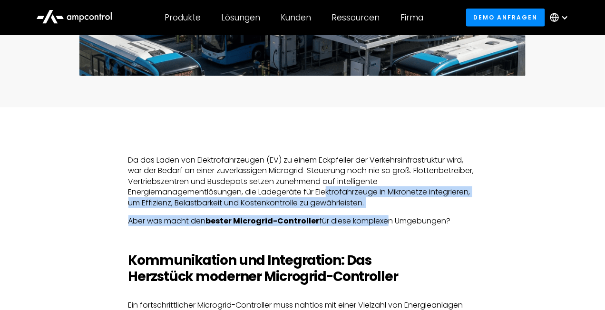
drag, startPoint x: 378, startPoint y: 213, endPoint x: 390, endPoint y: 221, distance: 13.7
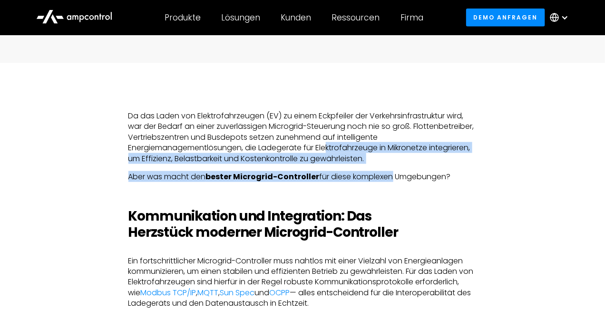
scroll to position [404, 0]
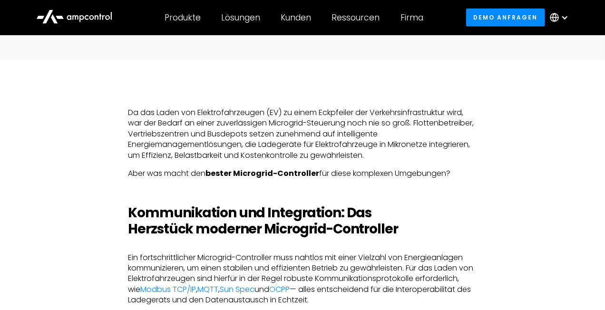
click at [391, 223] on strong "Kommunikation und Integration: Das Herzstück moderner Microgrid-Controller" at bounding box center [263, 221] width 270 height 35
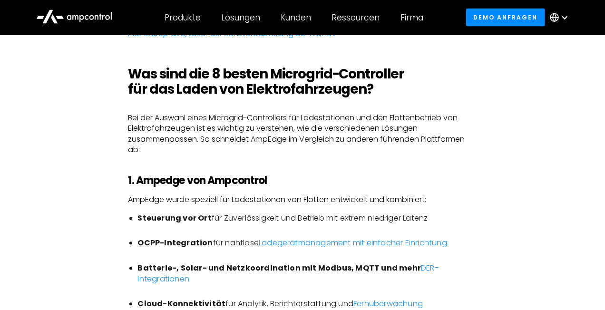
scroll to position [1783, 0]
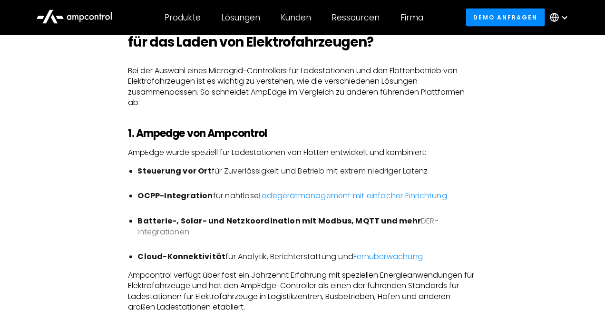
click at [165, 235] on link "DER-Integrationen" at bounding box center [288, 226] width 301 height 21
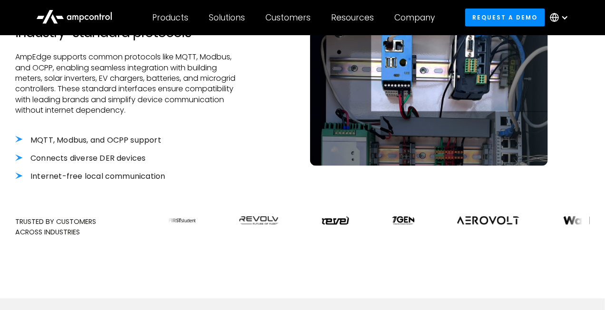
scroll to position [261, 0]
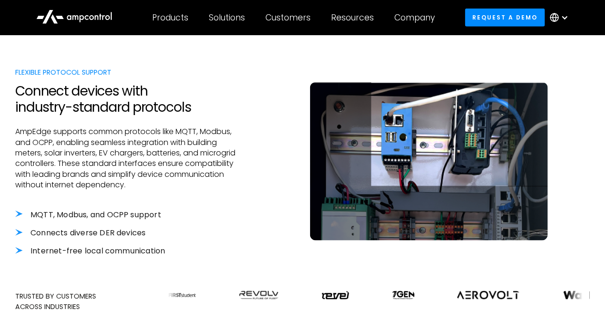
click at [34, 234] on li "Connects diverse DER devices" at bounding box center [126, 233] width 223 height 10
drag, startPoint x: 34, startPoint y: 234, endPoint x: 14, endPoint y: 231, distance: 20.3
click at [30, 234] on li "Connects diverse DER devices" at bounding box center [126, 233] width 223 height 10
click at [14, 231] on div "Flexible Protocol Support Connect devices with industry-standard protocols AmpE…" at bounding box center [302, 189] width 605 height 367
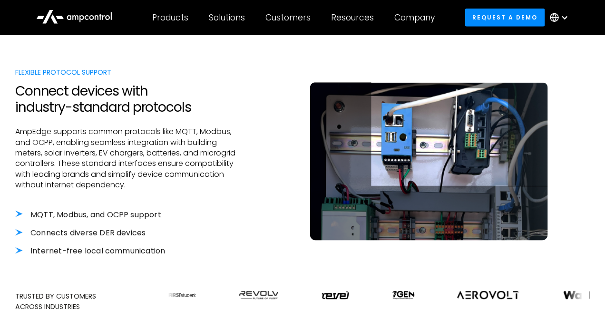
click at [84, 117] on div at bounding box center [126, 120] width 223 height 11
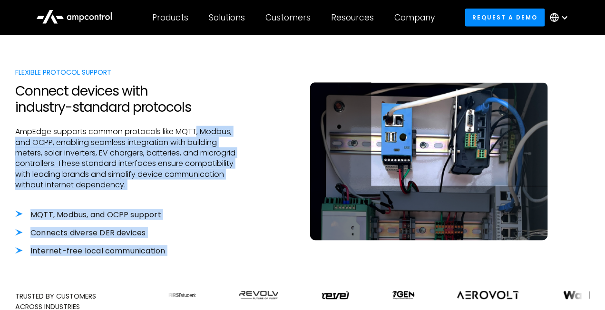
drag, startPoint x: 194, startPoint y: 136, endPoint x: 429, endPoint y: 143, distance: 234.5
click at [429, 143] on div "Flexible Protocol Support Connect devices with industry-standard protocols AmpE…" at bounding box center [302, 171] width 574 height 209
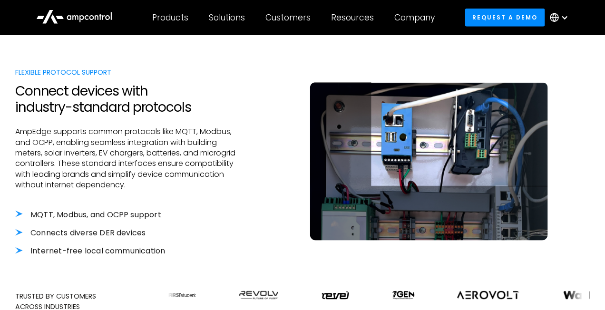
click at [207, 122] on div at bounding box center [126, 120] width 223 height 11
click at [186, 110] on h2 "Connect devices with industry-standard protocols" at bounding box center [126, 99] width 223 height 32
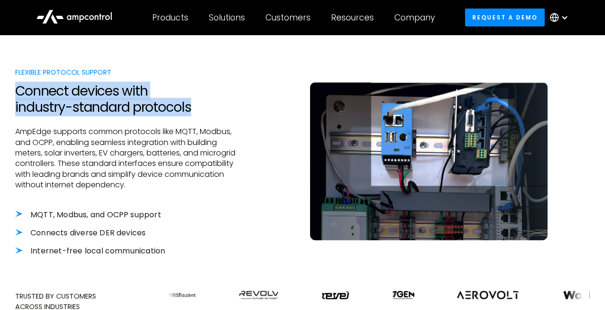
click at [186, 110] on h2 "Connect devices with industry-standard protocols" at bounding box center [126, 99] width 223 height 32
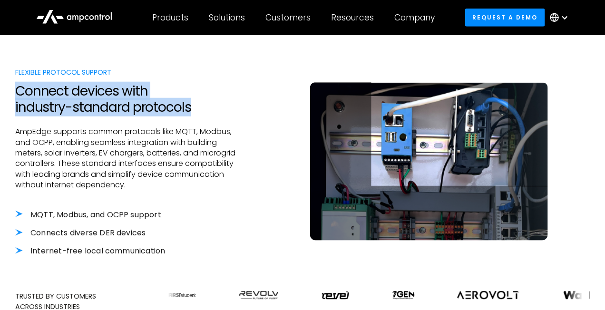
click at [189, 115] on h2 "Connect devices with industry-standard protocols" at bounding box center [126, 99] width 223 height 32
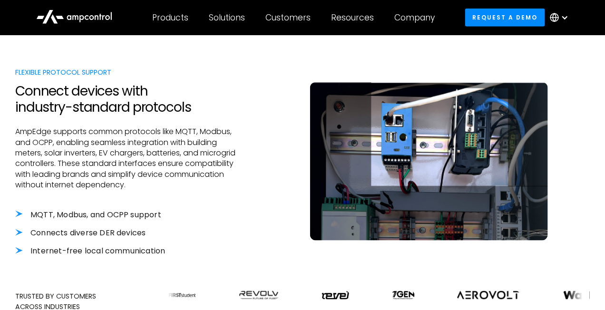
click at [189, 115] on h2 "Connect devices with industry-standard protocols" at bounding box center [126, 99] width 223 height 32
click at [190, 112] on h2 "Connect devices with industry-standard protocols" at bounding box center [126, 99] width 223 height 32
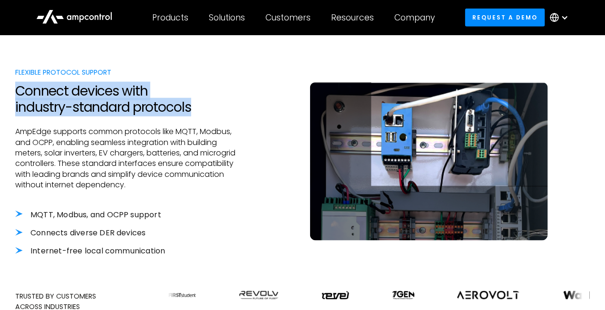
click at [190, 112] on h2 "Connect devices with industry-standard protocols" at bounding box center [126, 99] width 223 height 32
click at [189, 110] on h2 "Connect devices with industry-standard protocols" at bounding box center [126, 99] width 223 height 32
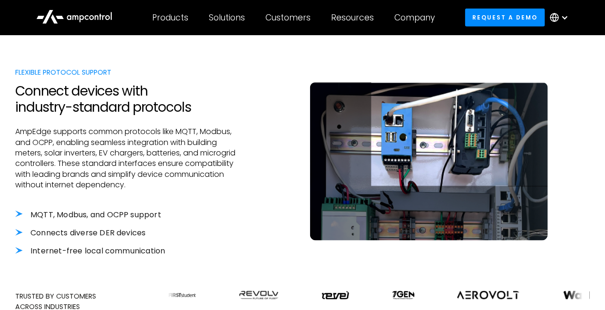
click at [189, 110] on h2 "Connect devices with industry-standard protocols" at bounding box center [126, 99] width 223 height 32
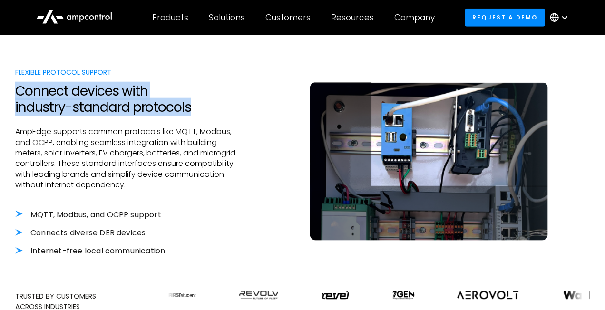
click at [189, 110] on h2 "Connect devices with industry-standard protocols" at bounding box center [126, 99] width 223 height 32
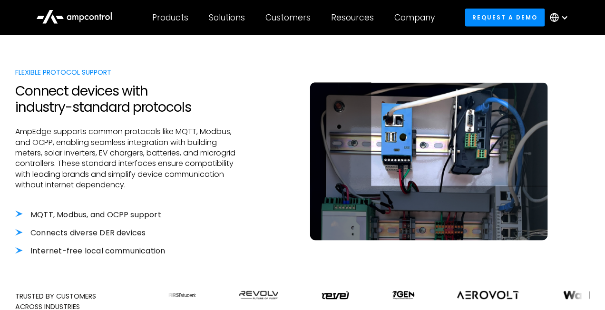
click at [205, 223] on div "MQTT, Modbus, and OCPP support Connects diverse DER devices Internet-free local…" at bounding box center [126, 233] width 223 height 47
drag, startPoint x: 181, startPoint y: 187, endPoint x: 171, endPoint y: 181, distance: 11.7
click at [170, 183] on p "AmpEdge supports common protocols like MQTT, Modbus, and OCPP, enabling seamles…" at bounding box center [126, 158] width 223 height 64
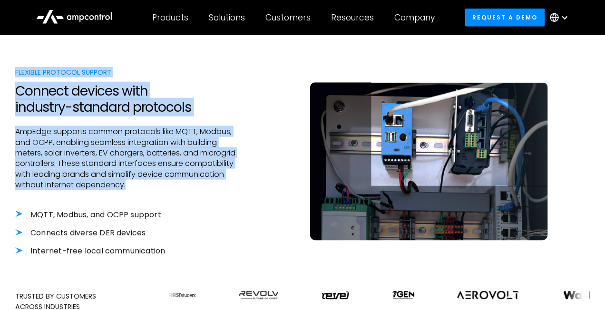
drag, startPoint x: 194, startPoint y: 181, endPoint x: 15, endPoint y: 75, distance: 208.5
click at [15, 75] on div "Flexible Protocol Support Connect devices with industry-standard protocols AmpE…" at bounding box center [302, 189] width 605 height 367
click at [17, 71] on div "Flexible Protocol Support" at bounding box center [126, 72] width 223 height 10
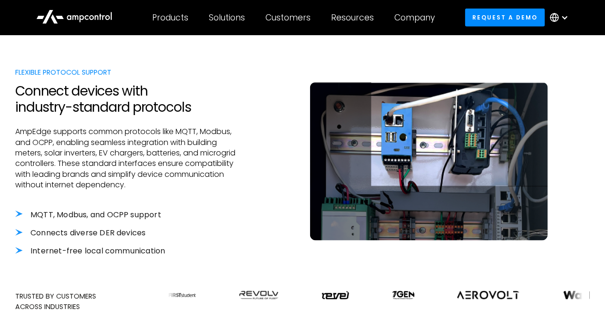
click at [17, 71] on div "Flexible Protocol Support" at bounding box center [126, 72] width 223 height 10
click at [14, 69] on div "Flexible Protocol Support Connect devices with industry-standard protocols AmpE…" at bounding box center [302, 189] width 605 height 367
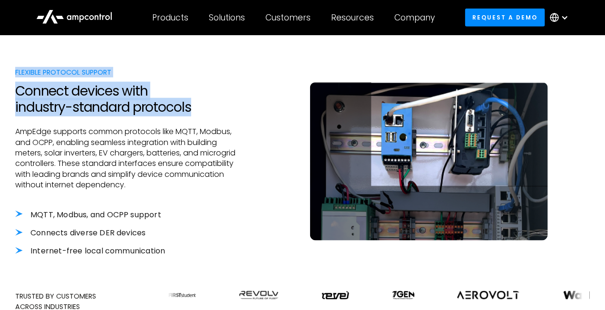
drag, startPoint x: 14, startPoint y: 69, endPoint x: 216, endPoint y: 113, distance: 206.8
click at [216, 113] on div "Flexible Protocol Support Connect devices with industry-standard protocols AmpE…" at bounding box center [302, 189] width 605 height 367
click at [216, 113] on h2 "Connect devices with industry-standard protocols" at bounding box center [126, 99] width 223 height 32
drag, startPoint x: 220, startPoint y: 115, endPoint x: 14, endPoint y: 71, distance: 210.9
click at [14, 71] on div "Flexible Protocol Support Connect devices with industry-standard protocols AmpE…" at bounding box center [302, 189] width 605 height 367
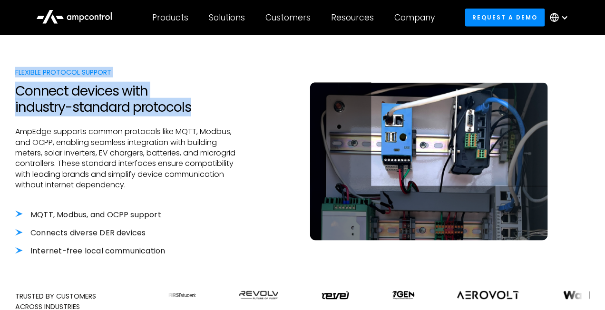
click at [14, 71] on div "Flexible Protocol Support Connect devices with industry-standard protocols AmpE…" at bounding box center [302, 189] width 605 height 367
drag, startPoint x: 14, startPoint y: 71, endPoint x: 224, endPoint y: 106, distance: 212.9
click at [224, 106] on div "Flexible Protocol Support Connect devices with industry-standard protocols AmpE…" at bounding box center [302, 189] width 605 height 367
click at [224, 106] on h2 "Connect devices with industry-standard protocols" at bounding box center [126, 99] width 223 height 32
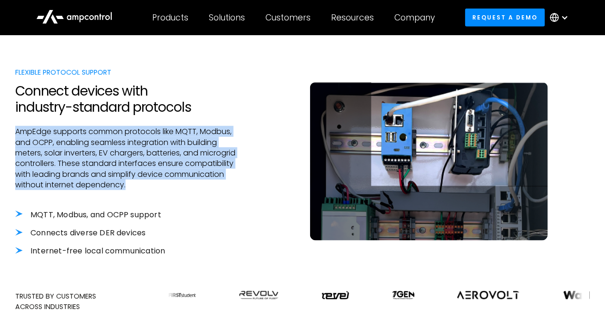
drag, startPoint x: 212, startPoint y: 183, endPoint x: 17, endPoint y: 132, distance: 201.7
click at [17, 132] on p "AmpEdge supports common protocols like MQTT, Modbus, and OCPP, enabling seamles…" at bounding box center [126, 158] width 223 height 64
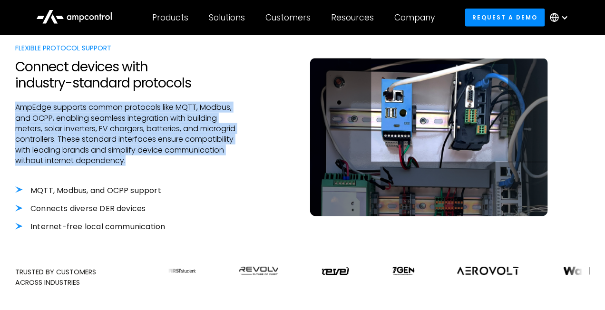
scroll to position [309, 0]
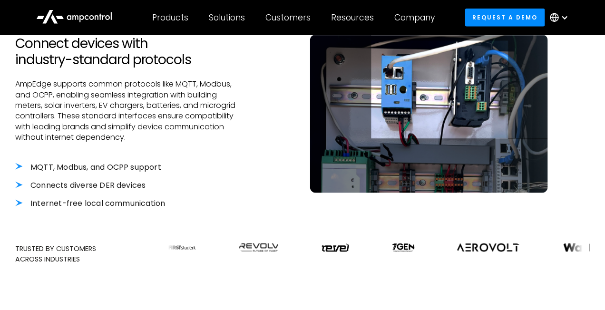
click at [26, 166] on li "MQTT, Modbus, and OCPP support" at bounding box center [126, 167] width 223 height 10
click at [21, 166] on li "MQTT, Modbus, and OCPP support" at bounding box center [126, 167] width 223 height 10
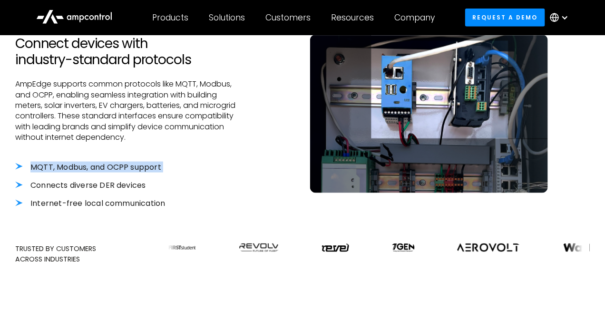
click at [21, 166] on li "MQTT, Modbus, and OCPP support" at bounding box center [126, 167] width 223 height 10
click at [20, 200] on li "Internet-free local communication" at bounding box center [126, 203] width 223 height 10
click at [19, 197] on div "MQTT, Modbus, and OCPP support Connects diverse DER devices Internet-free local…" at bounding box center [126, 185] width 223 height 47
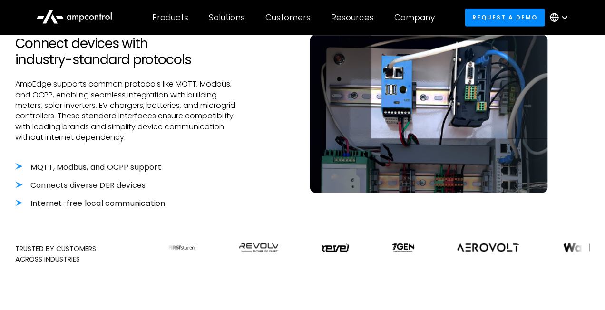
click at [19, 191] on div "MQTT, Modbus, and OCPP support Connects diverse DER devices Internet-free local…" at bounding box center [126, 185] width 223 height 47
click at [19, 204] on li "Internet-free local communication" at bounding box center [126, 203] width 223 height 10
click at [19, 184] on li "Connects diverse DER devices" at bounding box center [126, 185] width 223 height 10
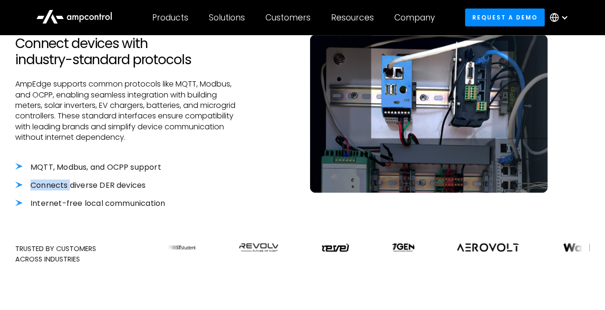
click at [19, 184] on li "Connects diverse DER devices" at bounding box center [126, 185] width 223 height 10
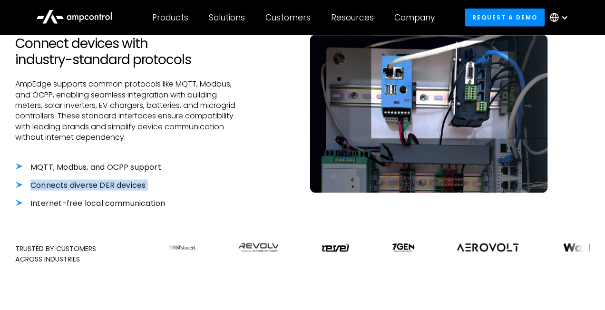
click at [69, 185] on li "Connects diverse DER devices" at bounding box center [126, 185] width 223 height 10
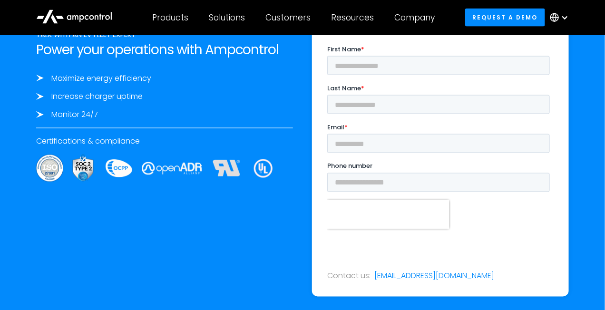
scroll to position [1735, 0]
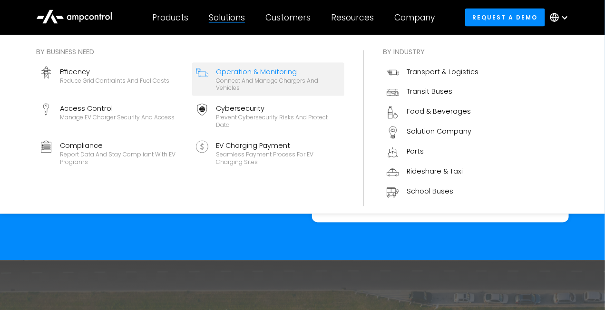
click at [267, 74] on div "Operation & Monitoring" at bounding box center [278, 72] width 125 height 10
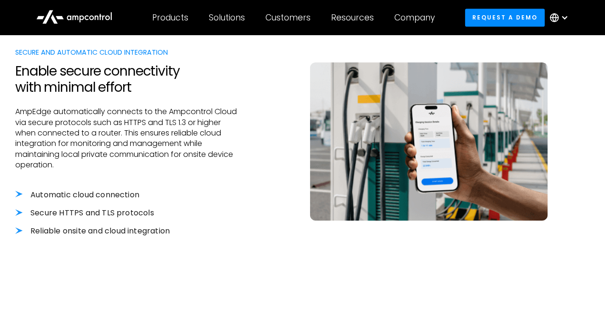
scroll to position [1046, 0]
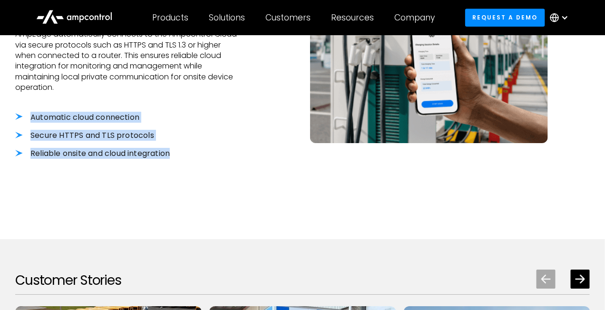
drag, startPoint x: 173, startPoint y: 164, endPoint x: 66, endPoint y: 83, distance: 134.7
click at [63, 86] on div "Secure and Automatic Cloud Integration Enable secure connectivity with minimal …" at bounding box center [126, 74] width 223 height 209
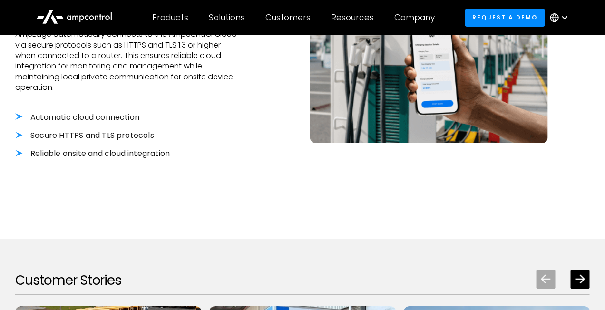
click at [76, 79] on p "AmpEdge automatically connects to the Ampcontrol Cloud via secure protocols suc…" at bounding box center [126, 61] width 223 height 64
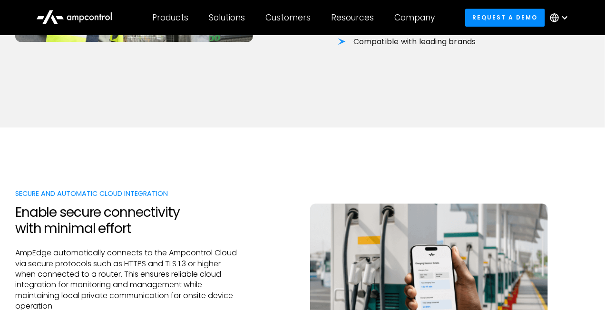
scroll to position [927, 0]
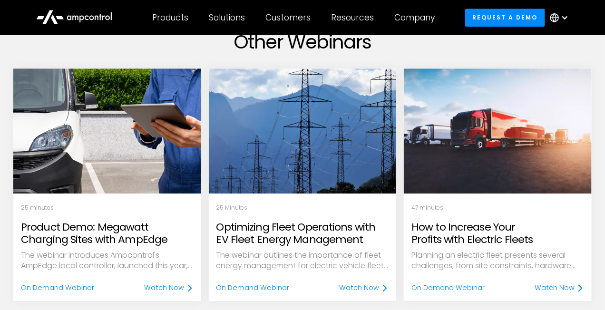
scroll to position [879, 0]
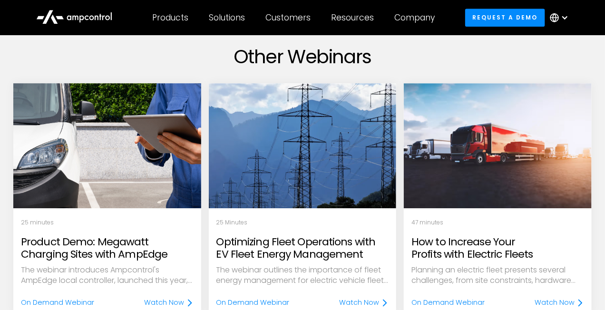
click at [128, 181] on img at bounding box center [107, 146] width 216 height 144
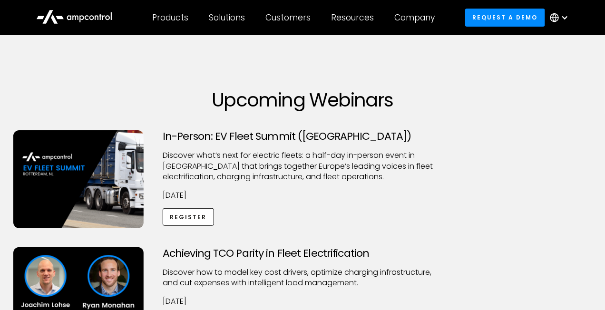
scroll to position [0, 0]
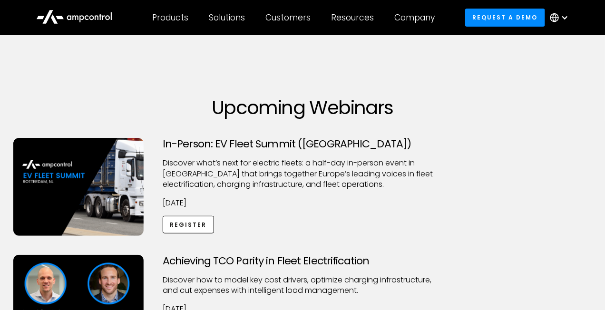
click at [233, 142] on h3 "In-Person: EV Fleet Summit (Rotterdam)" at bounding box center [303, 144] width 280 height 12
click at [232, 144] on h3 "In-Person: EV Fleet Summit (Rotterdam)" at bounding box center [303, 144] width 280 height 12
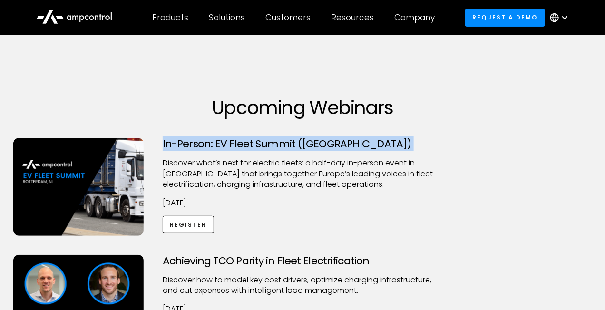
click at [232, 144] on h3 "In-Person: EV Fleet Summit (Rotterdam)" at bounding box center [303, 144] width 280 height 12
click at [83, 154] on img at bounding box center [78, 187] width 130 height 98
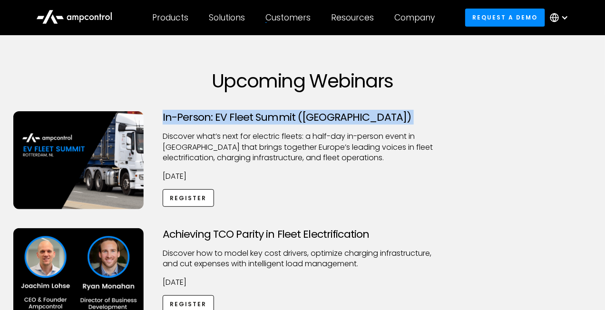
scroll to position [24, 0]
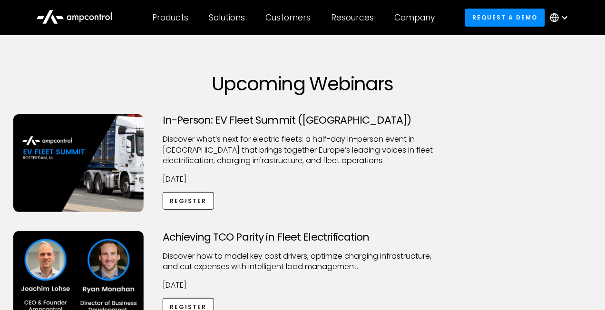
click at [468, 209] on div "In-Person: EV Fleet Summit (Rotterdam) ​Discover what’s next for electric fleet…" at bounding box center [302, 172] width 597 height 117
click at [474, 217] on div "In-Person: EV Fleet Summit (Rotterdam) ​Discover what’s next for electric fleet…" at bounding box center [302, 172] width 597 height 117
click at [191, 193] on link "Register" at bounding box center [188, 201] width 51 height 18
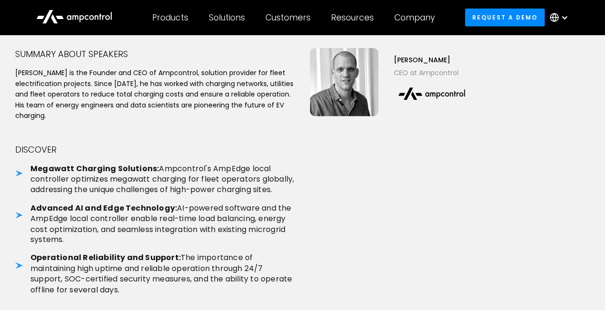
scroll to position [404, 0]
